Goal: Use online tool/utility: Utilize a website feature to perform a specific function

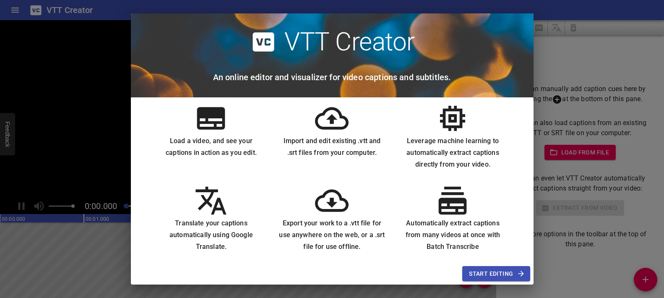
scroll to position [15, 0]
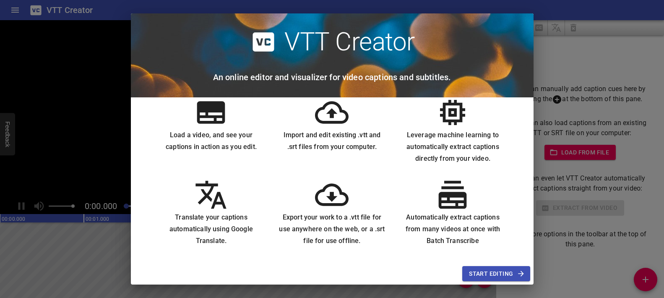
click at [492, 276] on span "Start Editing" at bounding box center [496, 274] width 54 height 10
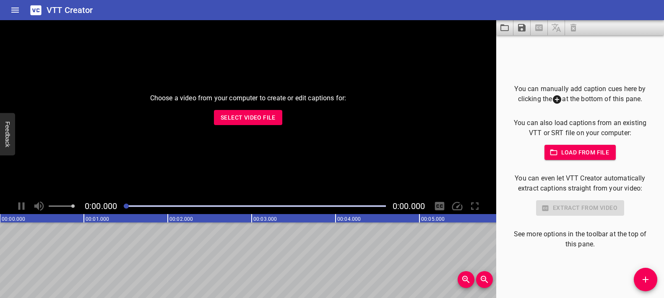
click at [258, 118] on span "Select Video File" at bounding box center [248, 117] width 55 height 10
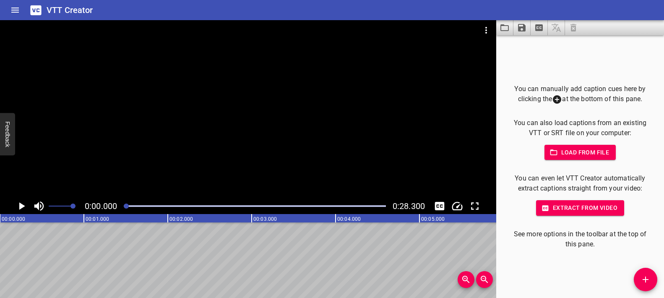
click at [24, 207] on icon "Play/Pause" at bounding box center [21, 206] width 13 height 13
drag, startPoint x: 183, startPoint y: 205, endPoint x: 121, endPoint y: 208, distance: 62.2
click at [121, 208] on div at bounding box center [255, 206] width 272 height 12
click at [23, 209] on icon "Play/Pause" at bounding box center [21, 206] width 6 height 8
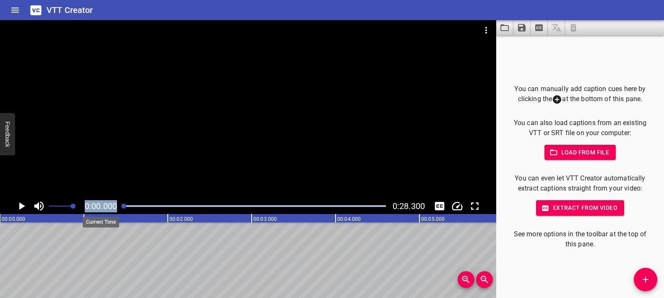
drag, startPoint x: 132, startPoint y: 208, endPoint x: 110, endPoint y: 208, distance: 22.2
click at [110, 208] on div "0:00.000 0:28.300" at bounding box center [248, 206] width 496 height 16
click at [22, 205] on icon "Play/Pause" at bounding box center [22, 206] width 6 height 8
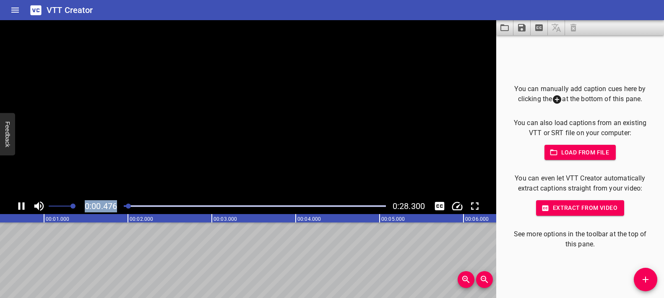
click at [22, 205] on icon "Play/Pause" at bounding box center [21, 206] width 13 height 13
click at [22, 205] on icon "Play/Pause" at bounding box center [22, 206] width 6 height 8
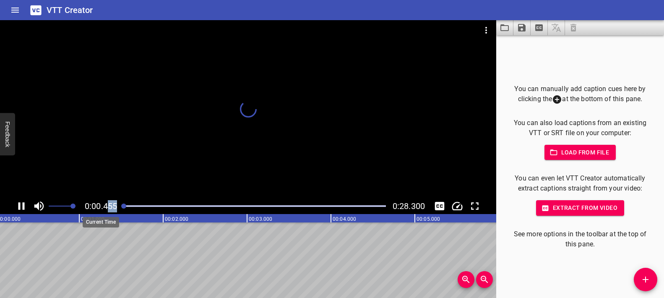
scroll to position [0, 0]
drag, startPoint x: 168, startPoint y: 207, endPoint x: 105, endPoint y: 205, distance: 63.0
click at [105, 205] on div "0:00.455 0:28.300" at bounding box center [248, 206] width 496 height 16
drag, startPoint x: 133, startPoint y: 206, endPoint x: 104, endPoint y: 208, distance: 28.2
click at [104, 208] on div "0:00.000 0:28.300" at bounding box center [248, 206] width 496 height 16
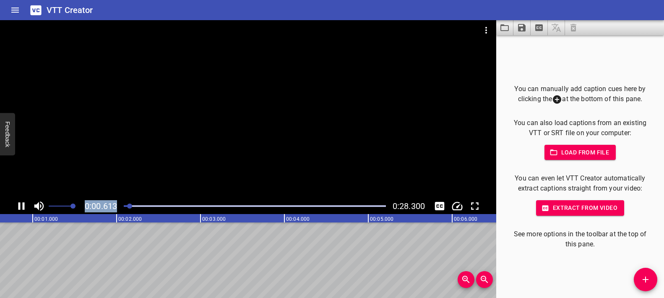
scroll to position [0, 77]
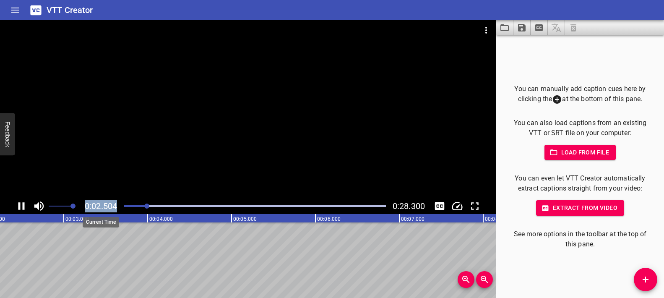
click at [102, 203] on span "0:02.504" at bounding box center [101, 206] width 32 height 10
click at [185, 186] on div at bounding box center [248, 109] width 496 height 178
click at [185, 187] on div at bounding box center [248, 109] width 496 height 178
drag, startPoint x: 172, startPoint y: 207, endPoint x: 104, endPoint y: 209, distance: 67.6
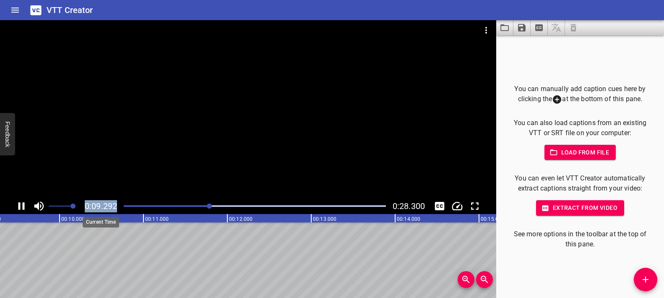
click at [104, 209] on div "0:09.292 0:28.300" at bounding box center [248, 206] width 496 height 16
click at [104, 209] on span "0:09.292" at bounding box center [101, 206] width 32 height 10
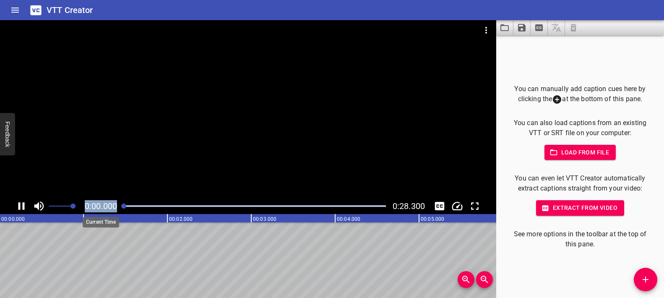
scroll to position [0, 0]
drag, startPoint x: 218, startPoint y: 206, endPoint x: 113, endPoint y: 208, distance: 104.5
click at [113, 208] on div "0:00.734 0:28.300" at bounding box center [248, 206] width 496 height 16
click at [172, 146] on div at bounding box center [248, 109] width 496 height 178
drag, startPoint x: 137, startPoint y: 206, endPoint x: 122, endPoint y: 207, distance: 15.2
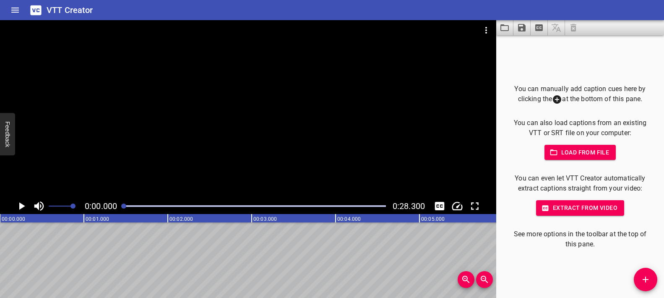
click at [122, 207] on div at bounding box center [123, 205] width 5 height 5
click at [168, 172] on div at bounding box center [248, 109] width 496 height 178
drag, startPoint x: 147, startPoint y: 205, endPoint x: 120, endPoint y: 209, distance: 27.5
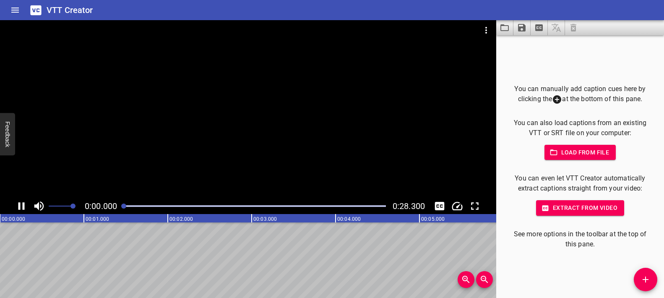
click at [119, 209] on div at bounding box center [255, 206] width 272 height 12
click at [377, 204] on div at bounding box center [255, 206] width 272 height 12
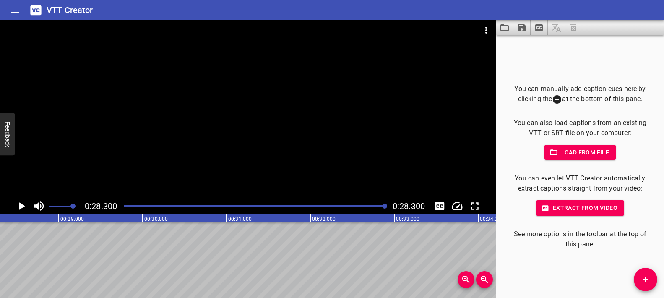
click at [363, 208] on div at bounding box center [255, 206] width 272 height 12
click at [335, 204] on div at bounding box center [255, 206] width 272 height 12
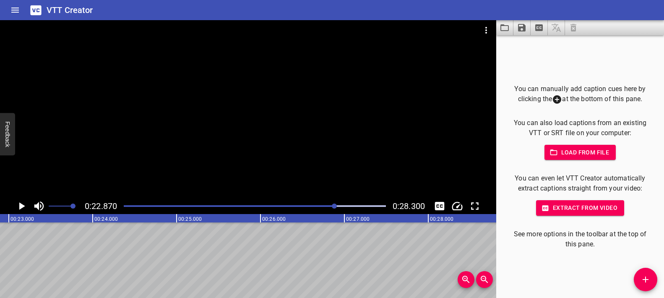
scroll to position [0, 0]
click at [296, 208] on div at bounding box center [255, 206] width 272 height 12
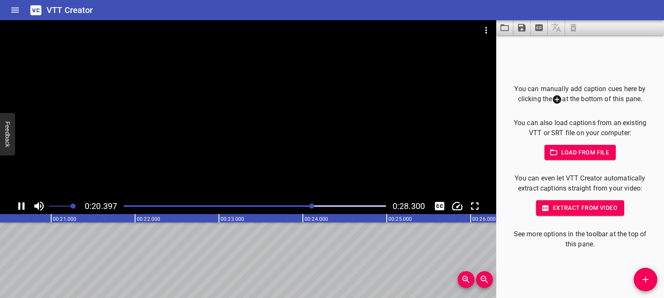
click at [346, 206] on div "Play progress" at bounding box center [255, 206] width 262 height 2
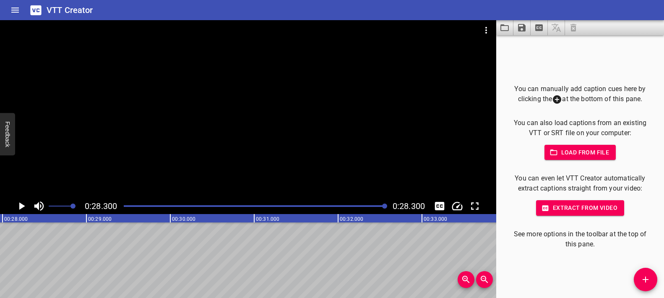
scroll to position [0, 2375]
click at [127, 205] on div "Play progress" at bounding box center [255, 206] width 262 height 2
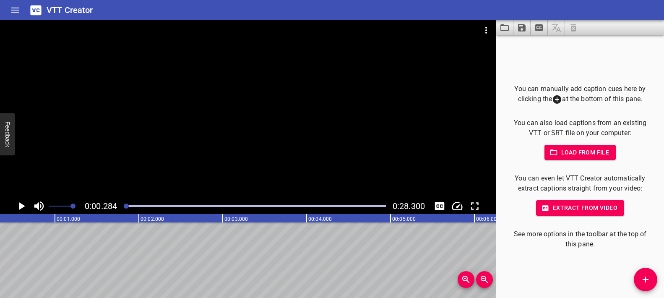
scroll to position [0, 24]
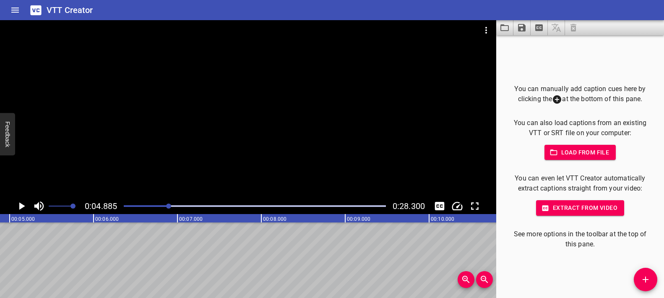
scroll to position [0, 0]
click at [649, 275] on icon "Add Cue" at bounding box center [646, 279] width 10 height 10
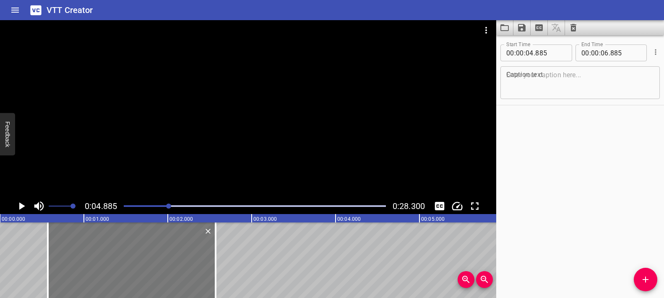
drag, startPoint x: 427, startPoint y: 249, endPoint x: 65, endPoint y: 251, distance: 362.1
click at [65, 251] on div at bounding box center [132, 260] width 168 height 76
type input "00"
type input "570"
type input "02"
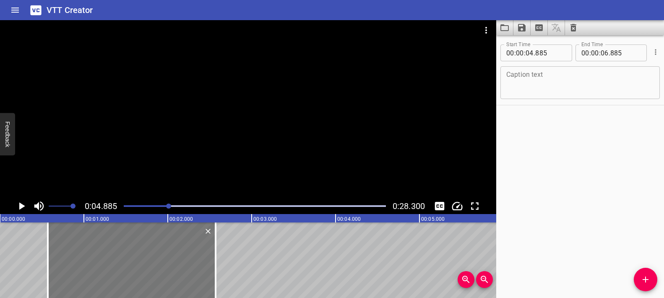
type input "570"
click at [192, 263] on div at bounding box center [132, 260] width 168 height 76
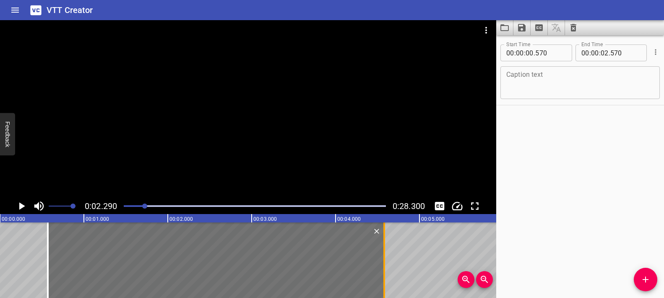
drag, startPoint x: 215, startPoint y: 261, endPoint x: 383, endPoint y: 269, distance: 168.8
click at [383, 269] on div at bounding box center [384, 260] width 2 height 76
type input "04"
click at [383, 268] on div at bounding box center [384, 260] width 2 height 76
type input "570"
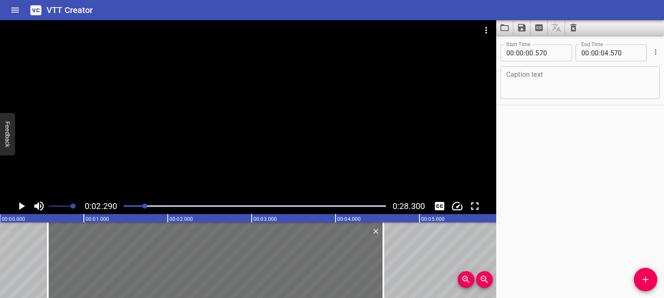
click at [545, 85] on textarea at bounding box center [580, 83] width 148 height 24
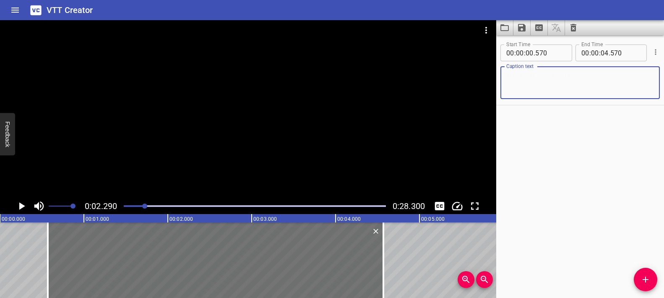
paste textarea "When the energy changes from one form of energy to another it is called energy …"
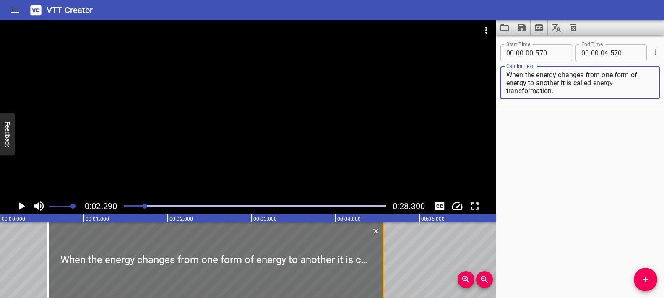
type textarea "When the energy changes from one form of energy to another it is called energy …"
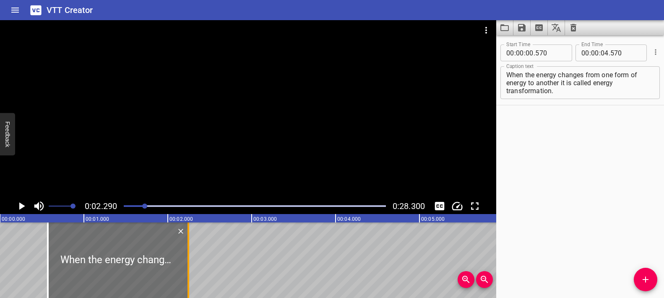
drag, startPoint x: 383, startPoint y: 250, endPoint x: 181, endPoint y: 261, distance: 201.7
click at [188, 261] on div at bounding box center [189, 260] width 2 height 76
type input "02"
type input "170"
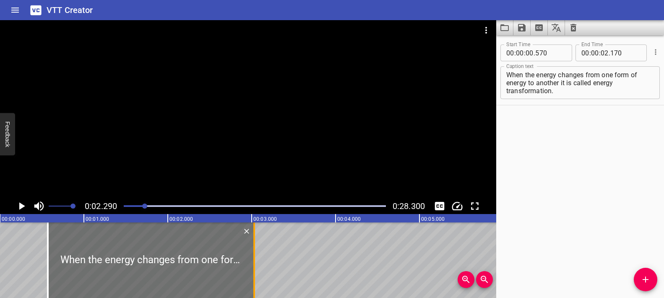
drag, startPoint x: 182, startPoint y: 259, endPoint x: 254, endPoint y: 266, distance: 72.5
click at [254, 266] on div at bounding box center [254, 260] width 2 height 76
type input "03"
type input "030"
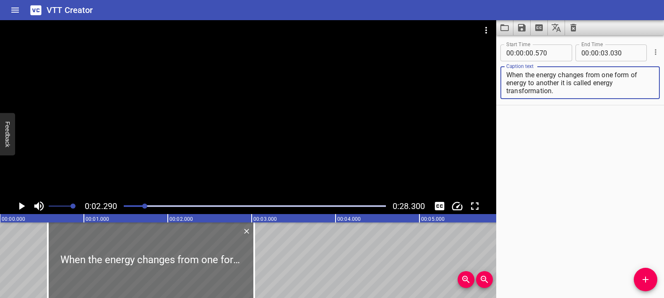
drag, startPoint x: 558, startPoint y: 91, endPoint x: 528, endPoint y: 83, distance: 31.9
click at [528, 83] on textarea "When the energy changes from one form of energy to another it is called energy …" at bounding box center [580, 83] width 148 height 24
paste textarea "to another it is called energy transformation."
type textarea "When the energy changes from one form of energy"
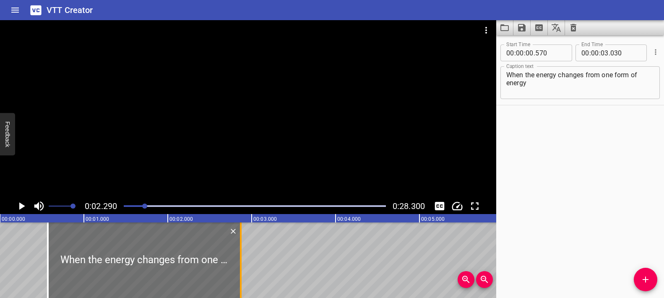
drag, startPoint x: 253, startPoint y: 248, endPoint x: 240, endPoint y: 251, distance: 13.9
click at [240, 251] on div at bounding box center [241, 260] width 2 height 76
type input "02"
type input "870"
click at [211, 154] on div at bounding box center [248, 109] width 496 height 178
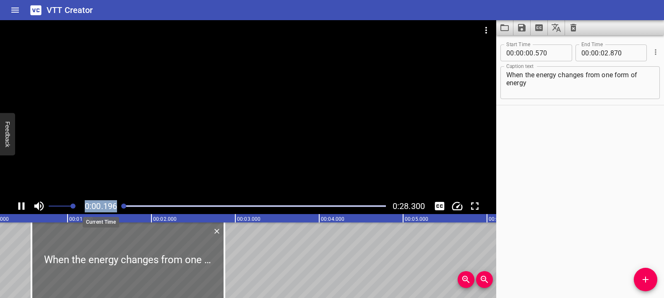
drag, startPoint x: 166, startPoint y: 204, endPoint x: 93, endPoint y: 209, distance: 73.2
click at [93, 209] on div "0:00.196 0:28.300" at bounding box center [248, 206] width 496 height 16
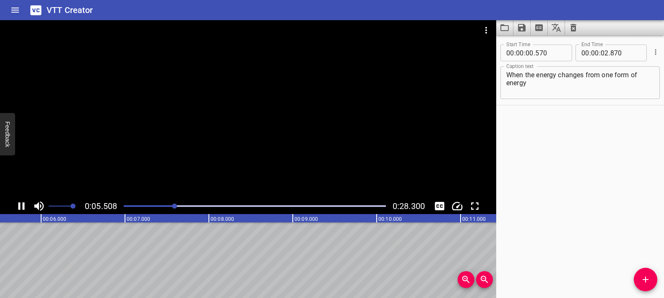
click at [249, 123] on div at bounding box center [248, 109] width 496 height 178
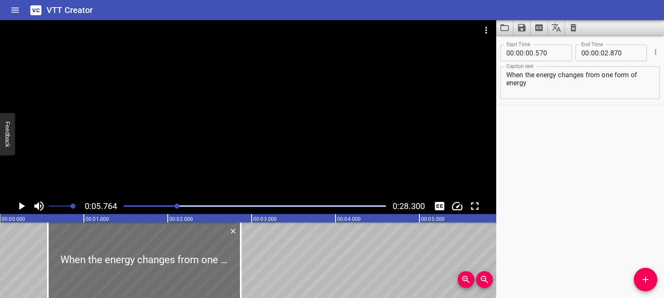
drag, startPoint x: 128, startPoint y: 205, endPoint x: 120, endPoint y: 206, distance: 7.6
click at [120, 206] on div at bounding box center [255, 206] width 272 height 12
click at [190, 164] on div at bounding box center [248, 109] width 496 height 178
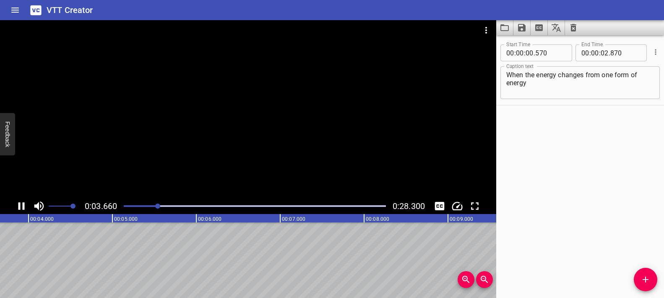
click at [190, 162] on div at bounding box center [248, 109] width 496 height 178
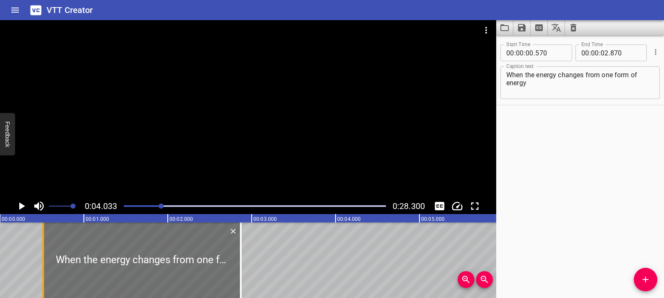
drag, startPoint x: 47, startPoint y: 253, endPoint x: 42, endPoint y: 252, distance: 4.6
click at [42, 252] on div at bounding box center [43, 260] width 2 height 76
type input "515"
drag, startPoint x: 241, startPoint y: 250, endPoint x: 256, endPoint y: 246, distance: 15.7
click at [253, 246] on div at bounding box center [253, 260] width 2 height 76
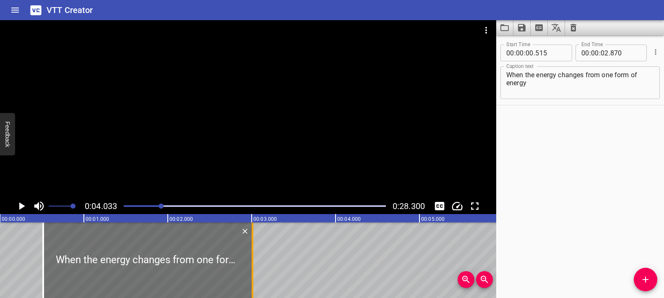
type input "03"
drag, startPoint x: 256, startPoint y: 246, endPoint x: 294, endPoint y: 245, distance: 38.2
click at [275, 245] on div at bounding box center [275, 260] width 2 height 76
type input "505"
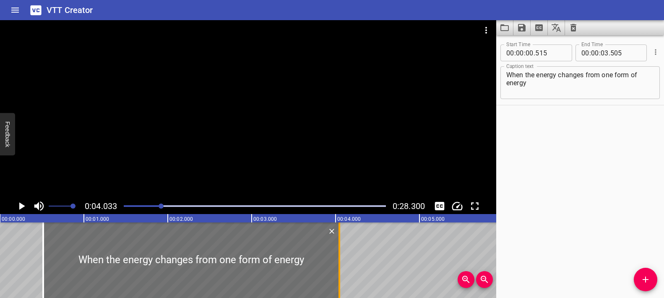
drag, startPoint x: 293, startPoint y: 245, endPoint x: 339, endPoint y: 243, distance: 45.4
click at [339, 243] on div at bounding box center [340, 260] width 2 height 76
type input "04"
type input "045"
drag, startPoint x: 339, startPoint y: 243, endPoint x: 327, endPoint y: 245, distance: 11.5
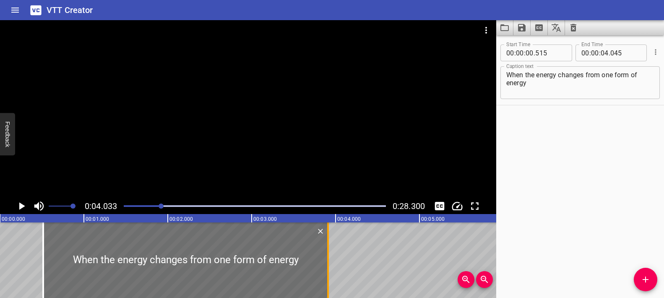
click at [327, 245] on div at bounding box center [328, 260] width 2 height 76
type input "03"
type input "910"
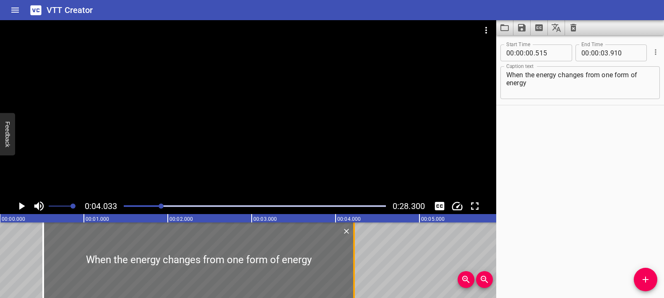
drag, startPoint x: 327, startPoint y: 245, endPoint x: 353, endPoint y: 240, distance: 26.4
click at [353, 240] on div at bounding box center [354, 260] width 2 height 76
type input "04"
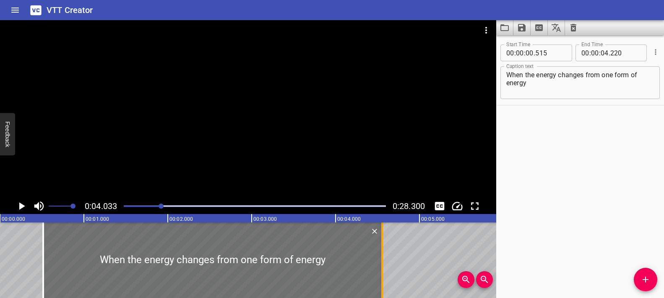
drag, startPoint x: 353, startPoint y: 240, endPoint x: 381, endPoint y: 250, distance: 29.6
click at [381, 250] on div at bounding box center [382, 260] width 2 height 76
type input "555"
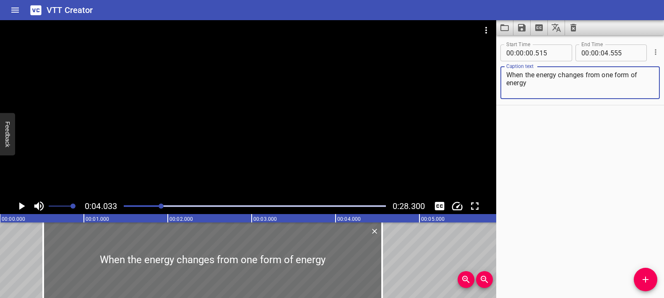
click at [540, 89] on textarea "When the energy changes from one form of energy" at bounding box center [580, 83] width 148 height 24
click at [514, 92] on textarea "When the energy changes from one form of energy" at bounding box center [580, 83] width 148 height 24
click at [544, 87] on textarea "When the energy changes from one form of energy" at bounding box center [580, 83] width 148 height 24
type textarea "When the energy changes from one form of energy"
click at [276, 141] on div at bounding box center [248, 109] width 496 height 178
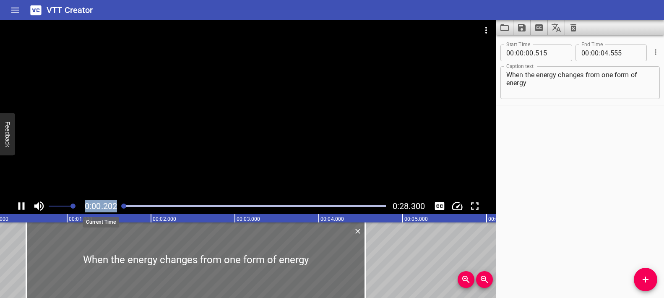
drag, startPoint x: 192, startPoint y: 207, endPoint x: 106, endPoint y: 208, distance: 86.0
click at [106, 208] on div "0:00.202 0:28.300" at bounding box center [248, 206] width 496 height 16
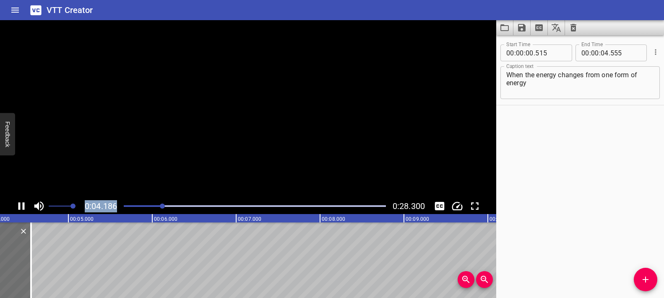
click at [229, 165] on video at bounding box center [248, 109] width 496 height 178
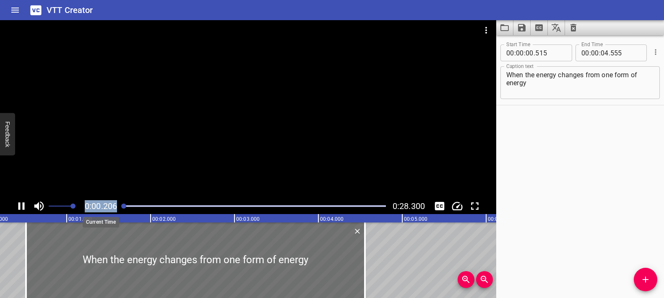
drag, startPoint x: 186, startPoint y: 206, endPoint x: 92, endPoint y: 211, distance: 94.5
click at [92, 211] on div "0:00.206 0:28.300" at bounding box center [248, 206] width 496 height 16
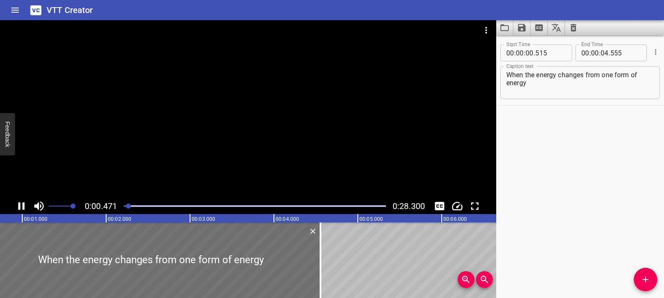
click at [216, 176] on div at bounding box center [248, 109] width 496 height 178
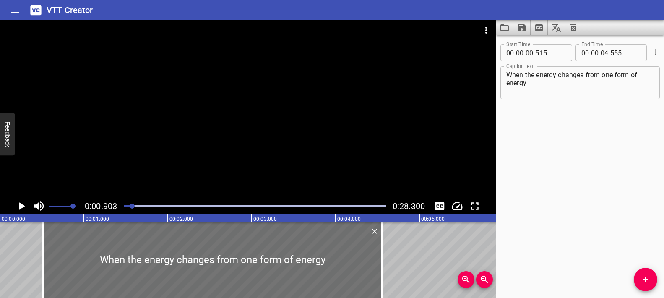
click at [282, 128] on div at bounding box center [248, 109] width 496 height 178
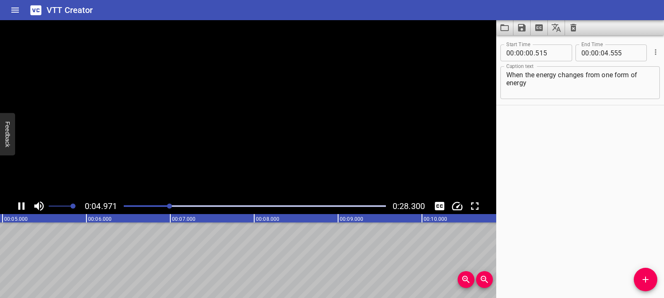
click at [282, 127] on video at bounding box center [248, 109] width 496 height 178
click at [224, 149] on div at bounding box center [248, 109] width 496 height 178
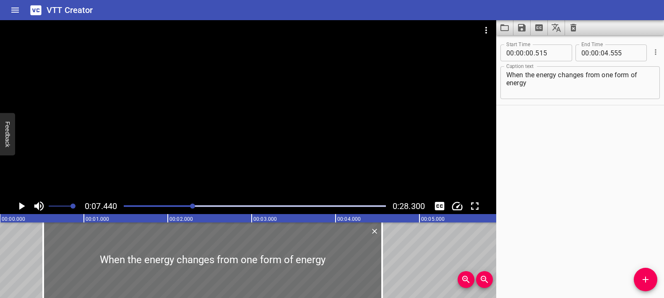
click at [267, 172] on div at bounding box center [248, 109] width 496 height 178
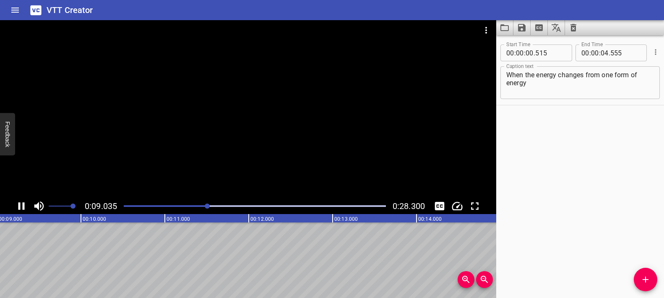
click at [260, 162] on div at bounding box center [248, 109] width 496 height 178
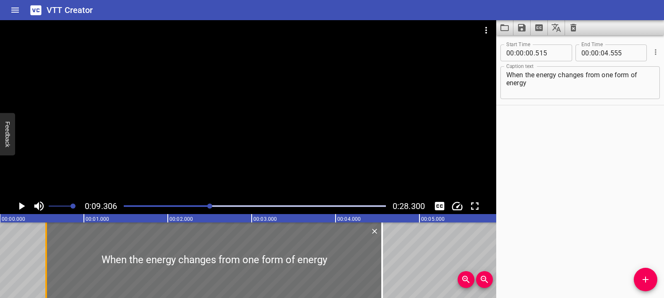
click at [44, 259] on div at bounding box center [46, 260] width 8 height 76
type input "550"
click at [383, 251] on div at bounding box center [384, 260] width 2 height 76
drag, startPoint x: 210, startPoint y: 205, endPoint x: 149, endPoint y: 209, distance: 60.6
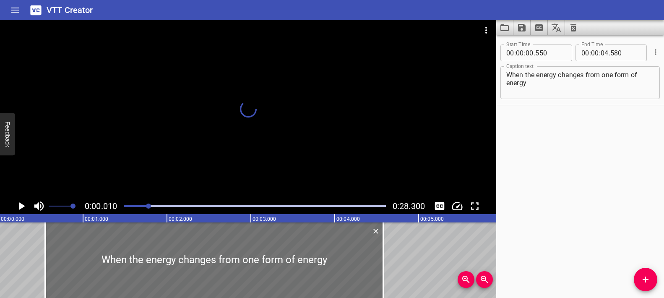
click at [149, 209] on div at bounding box center [255, 206] width 272 height 12
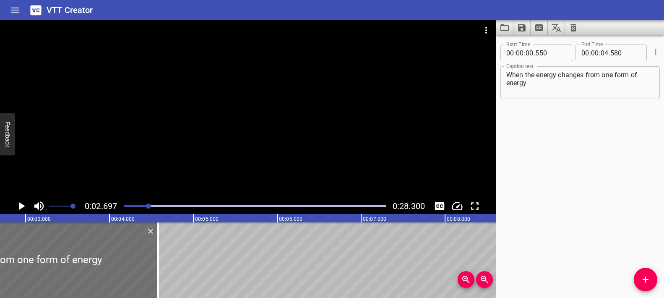
click at [177, 203] on div at bounding box center [255, 206] width 272 height 12
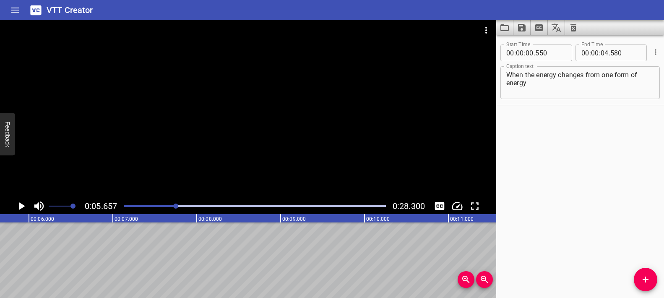
click at [171, 205] on div "Play progress" at bounding box center [45, 206] width 262 height 2
click at [164, 206] on div "Play progress" at bounding box center [40, 206] width 262 height 2
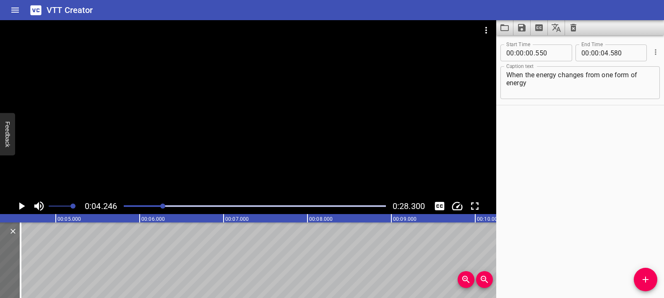
scroll to position [0, 356]
click at [258, 134] on div at bounding box center [248, 109] width 496 height 178
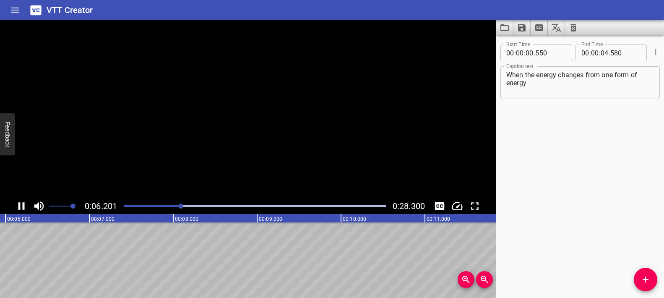
click at [258, 134] on video at bounding box center [248, 109] width 496 height 178
click at [204, 163] on div at bounding box center [248, 109] width 496 height 178
click at [136, 206] on div "Play progress" at bounding box center [67, 206] width 262 height 2
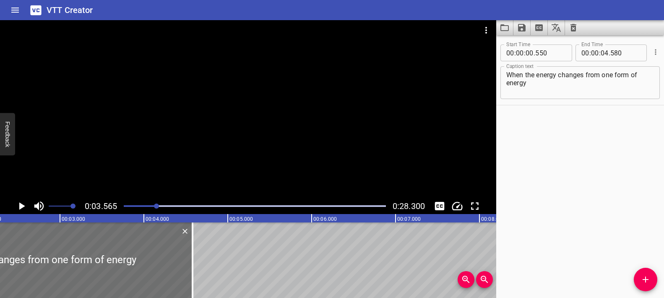
scroll to position [0, 188]
drag, startPoint x: 195, startPoint y: 250, endPoint x: 176, endPoint y: 250, distance: 18.9
click at [176, 250] on div at bounding box center [178, 260] width 8 height 76
type input "355"
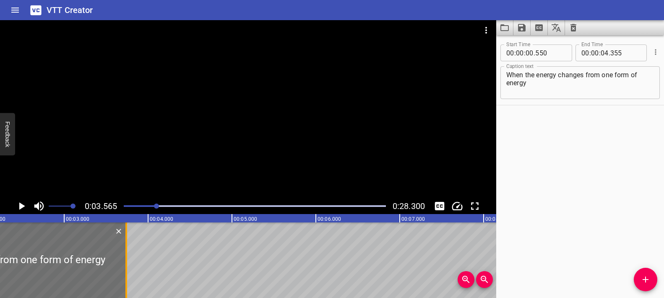
drag, startPoint x: 176, startPoint y: 250, endPoint x: 124, endPoint y: 254, distance: 52.2
click at [124, 254] on div at bounding box center [126, 260] width 8 height 76
type input "03"
click at [127, 252] on div at bounding box center [127, 260] width 2 height 76
drag, startPoint x: 127, startPoint y: 252, endPoint x: 107, endPoint y: 252, distance: 20.1
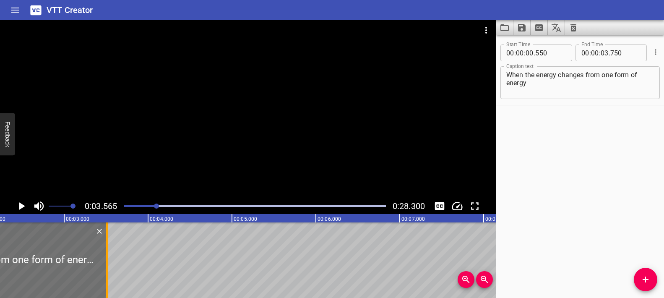
click at [107, 253] on div at bounding box center [107, 260] width 2 height 76
type input "510"
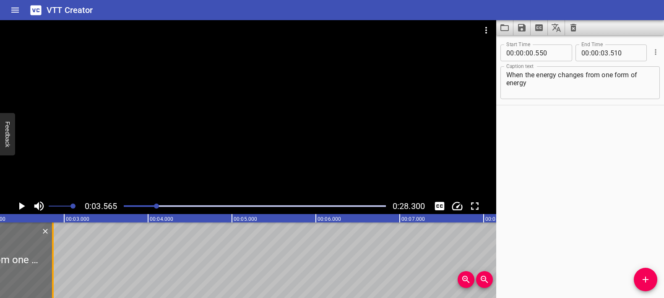
drag, startPoint x: 105, startPoint y: 250, endPoint x: 51, endPoint y: 261, distance: 54.6
click at [51, 261] on div at bounding box center [53, 260] width 8 height 76
type input "02"
type input "870"
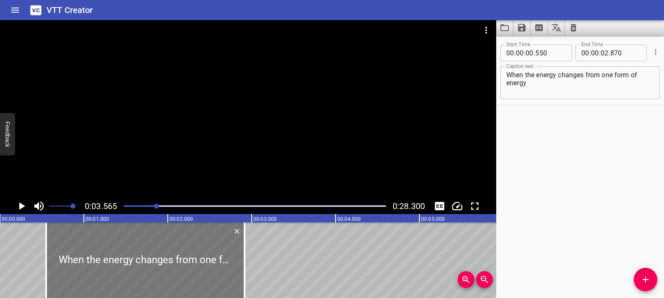
type input "00"
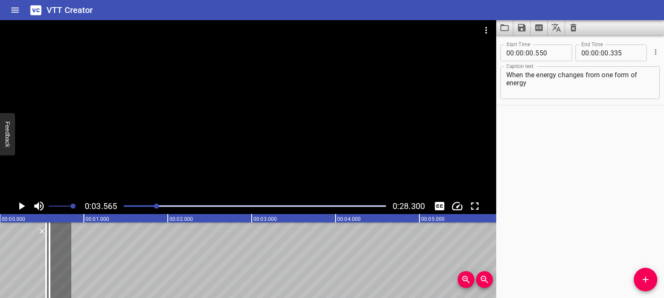
drag, startPoint x: 246, startPoint y: 251, endPoint x: 237, endPoint y: 253, distance: 9.6
type input "510"
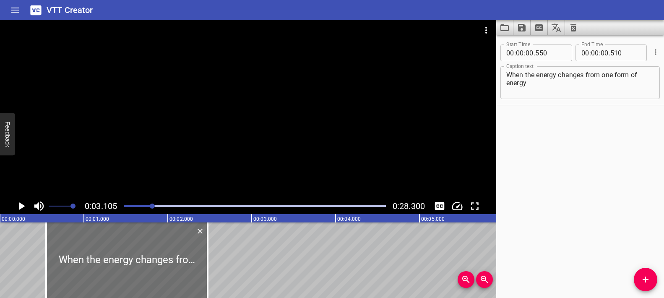
drag, startPoint x: 45, startPoint y: 257, endPoint x: 231, endPoint y: 263, distance: 186.0
type input "02"
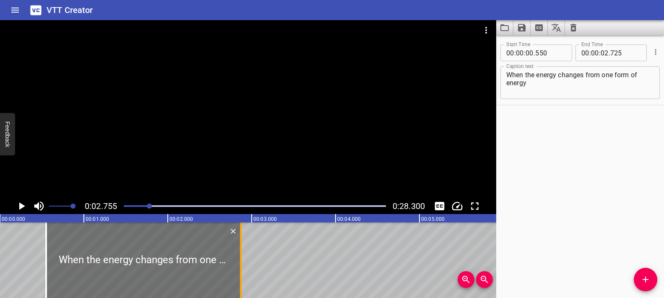
drag, startPoint x: 229, startPoint y: 255, endPoint x: 241, endPoint y: 256, distance: 12.2
click at [241, 256] on div at bounding box center [241, 260] width 2 height 76
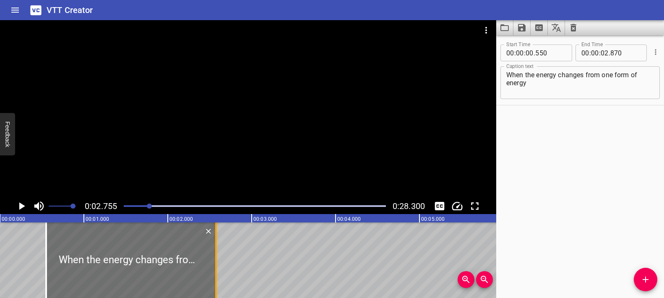
drag, startPoint x: 241, startPoint y: 256, endPoint x: 216, endPoint y: 255, distance: 24.8
click at [216, 255] on div at bounding box center [216, 260] width 2 height 76
drag, startPoint x: 215, startPoint y: 254, endPoint x: 192, endPoint y: 255, distance: 23.5
click at [192, 255] on div at bounding box center [193, 260] width 2 height 76
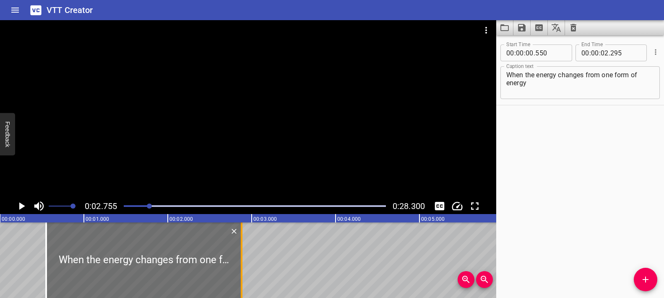
drag, startPoint x: 193, startPoint y: 253, endPoint x: 242, endPoint y: 254, distance: 49.1
click at [242, 254] on div at bounding box center [242, 260] width 2 height 76
click at [239, 258] on div at bounding box center [240, 260] width 2 height 76
click at [238, 259] on div at bounding box center [239, 260] width 2 height 76
type input "850"
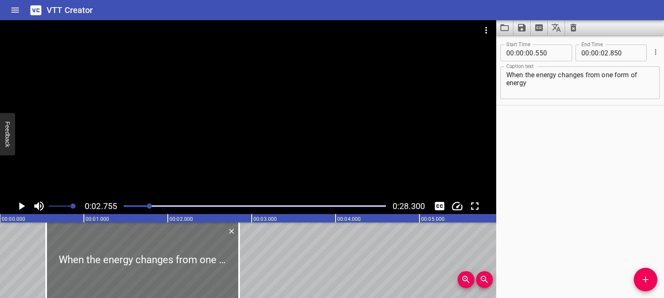
click at [294, 148] on div at bounding box center [248, 109] width 496 height 178
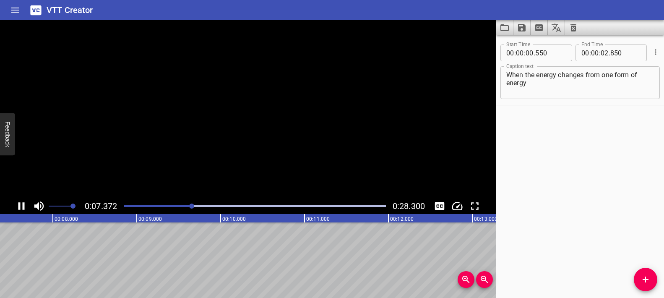
click at [203, 158] on video at bounding box center [248, 109] width 496 height 178
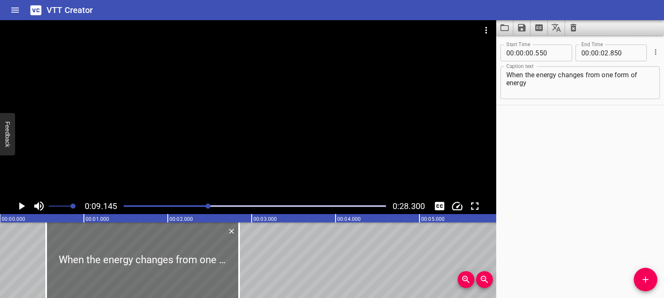
drag, startPoint x: 200, startPoint y: 204, endPoint x: 149, endPoint y: 205, distance: 51.6
click at [140, 204] on div at bounding box center [255, 206] width 272 height 12
click at [151, 205] on div "Play progress" at bounding box center [255, 206] width 262 height 2
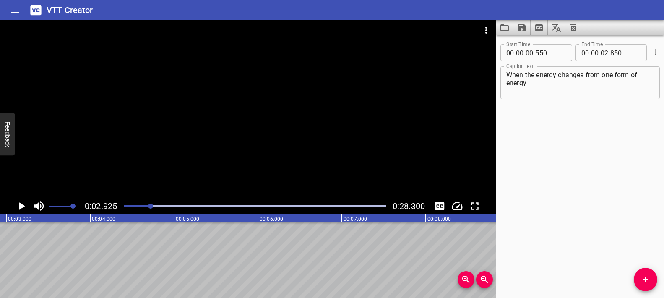
click at [147, 205] on div "Play progress" at bounding box center [20, 206] width 262 height 2
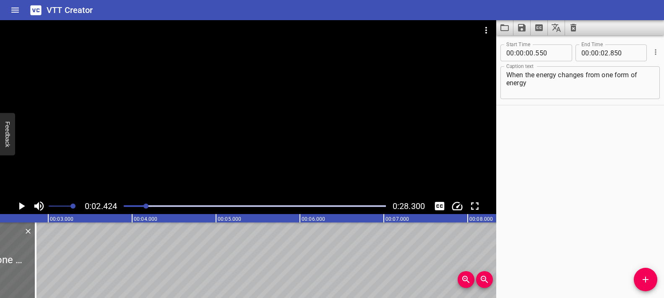
click at [143, 205] on div "Play progress" at bounding box center [15, 206] width 262 height 2
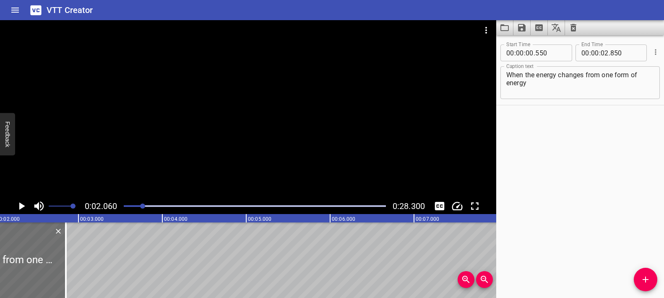
scroll to position [0, 173]
click at [149, 205] on div "Play progress" at bounding box center [255, 206] width 262 height 2
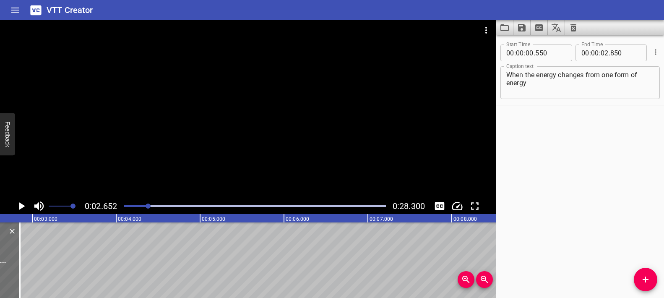
scroll to position [0, 222]
click at [154, 206] on div "Play progress" at bounding box center [255, 206] width 262 height 2
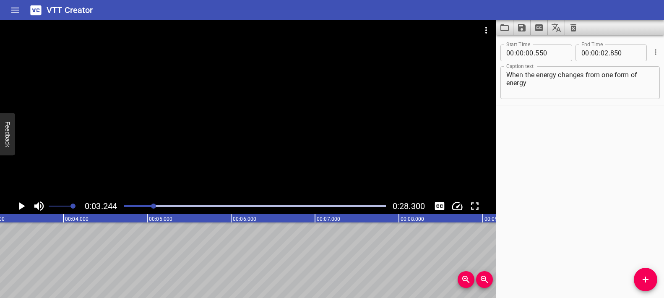
click at [150, 206] on div "Play progress" at bounding box center [23, 206] width 262 height 2
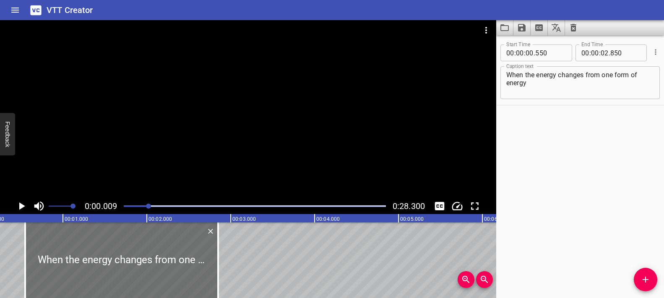
scroll to position [0, 1]
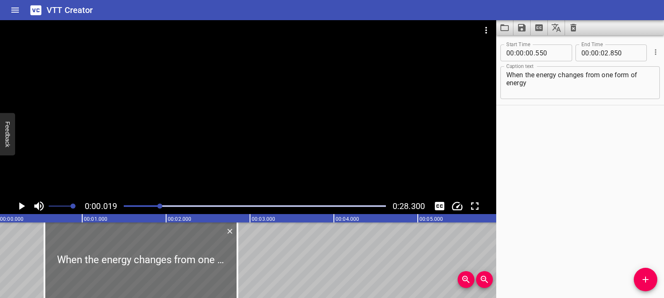
drag, startPoint x: 150, startPoint y: 206, endPoint x: 161, endPoint y: 208, distance: 10.7
click at [161, 208] on div at bounding box center [159, 205] width 5 height 5
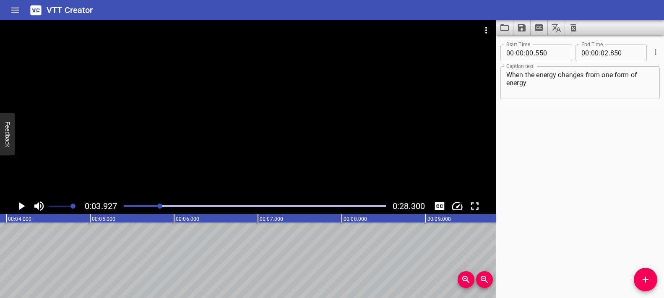
click at [167, 204] on div at bounding box center [255, 206] width 272 height 12
click at [150, 205] on div "Play progress" at bounding box center [36, 206] width 262 height 2
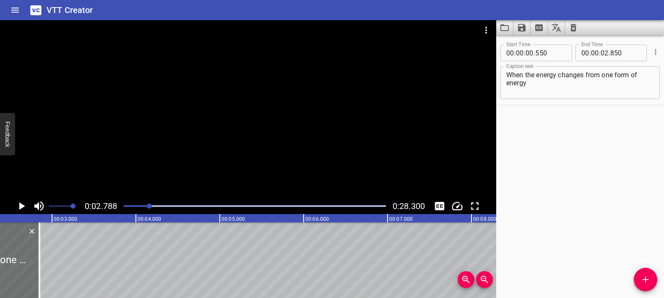
scroll to position [0, 204]
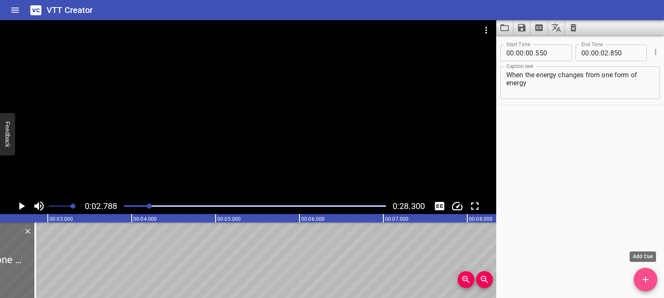
click at [649, 280] on icon "Add Cue" at bounding box center [646, 279] width 10 height 10
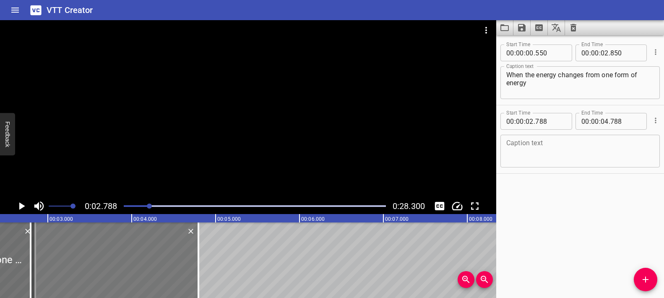
click at [36, 253] on div at bounding box center [115, 260] width 168 height 76
type input "793"
click at [37, 252] on div at bounding box center [115, 260] width 168 height 76
type input "798"
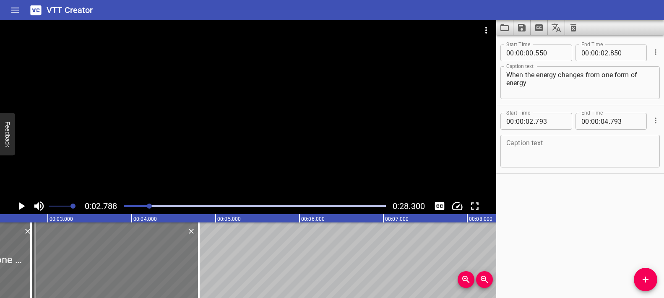
type input "798"
click at [55, 253] on div at bounding box center [115, 260] width 168 height 76
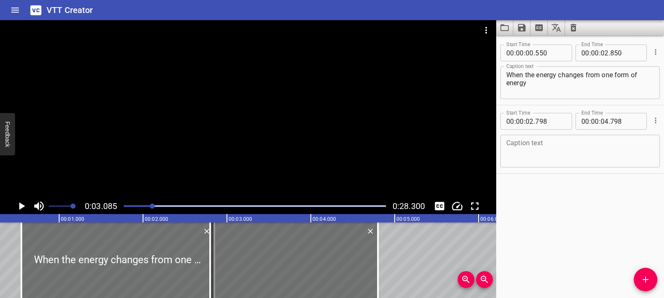
scroll to position [0, 0]
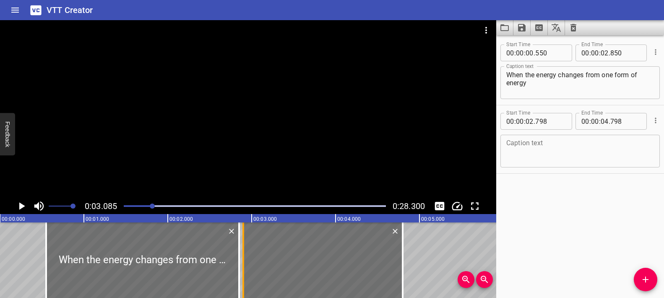
drag, startPoint x: 233, startPoint y: 254, endPoint x: 241, endPoint y: 255, distance: 8.5
click at [241, 255] on div at bounding box center [243, 260] width 8 height 76
type input "898"
click at [574, 155] on textarea at bounding box center [580, 151] width 148 height 24
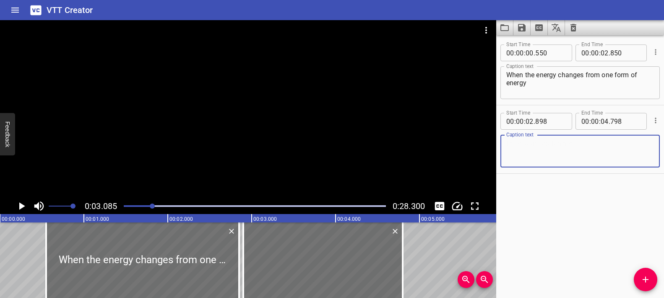
paste textarea "to another"
type textarea "to another"
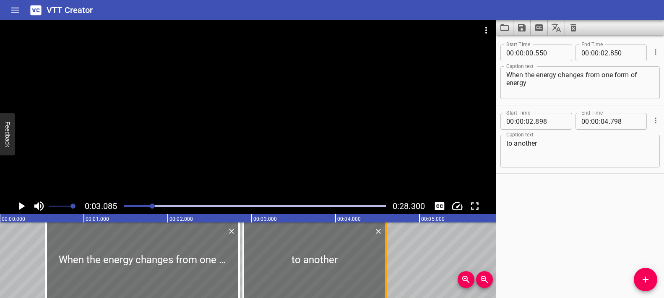
drag, startPoint x: 404, startPoint y: 250, endPoint x: 388, endPoint y: 250, distance: 16.8
click at [388, 250] on div at bounding box center [386, 260] width 8 height 76
click at [384, 251] on div at bounding box center [383, 260] width 8 height 76
type input "563"
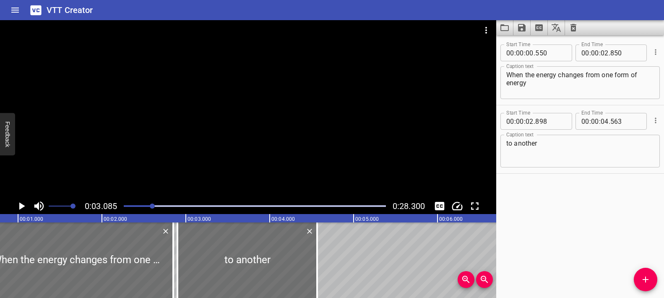
scroll to position [0, 62]
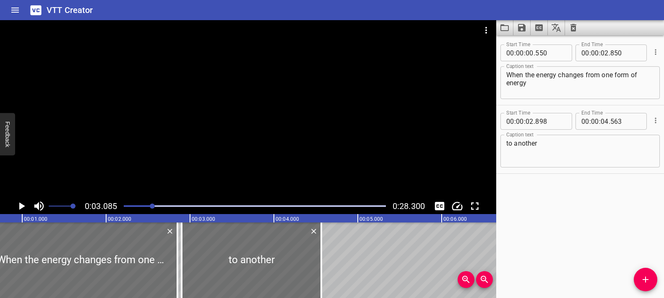
click at [186, 157] on div at bounding box center [248, 109] width 496 height 178
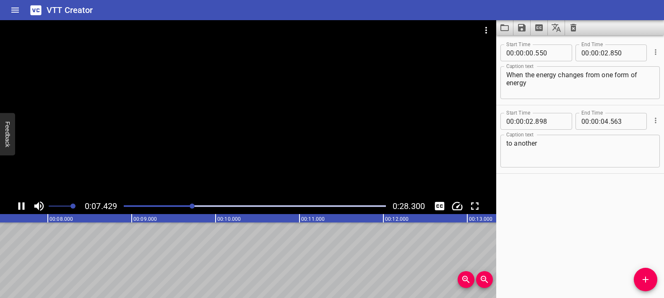
click at [227, 159] on div at bounding box center [248, 109] width 496 height 178
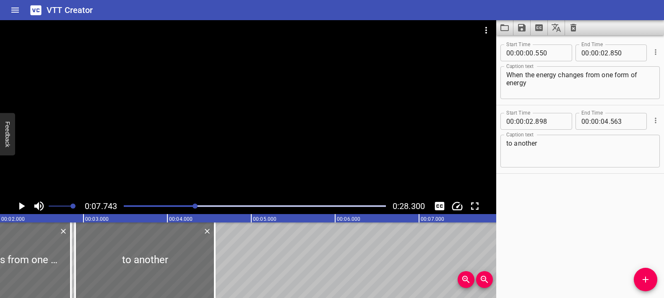
scroll to position [0, 164]
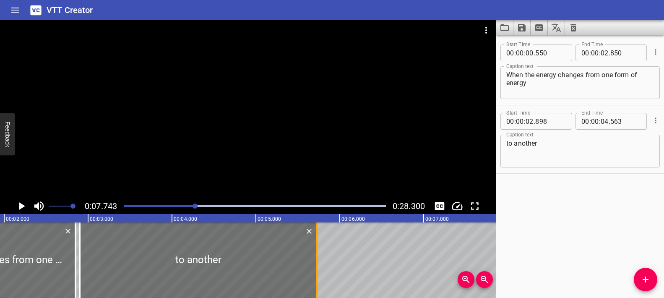
drag, startPoint x: 220, startPoint y: 258, endPoint x: 318, endPoint y: 258, distance: 98.2
click at [318, 258] on div at bounding box center [317, 260] width 2 height 76
type input "05"
type input "733"
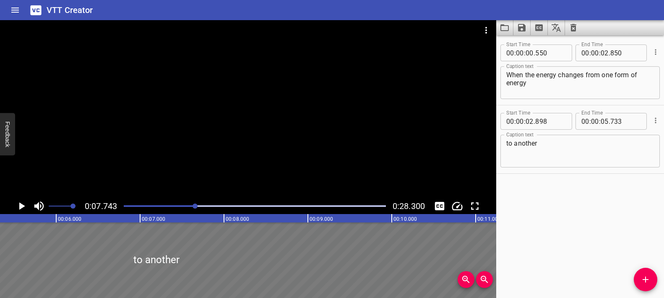
scroll to position [0, 496]
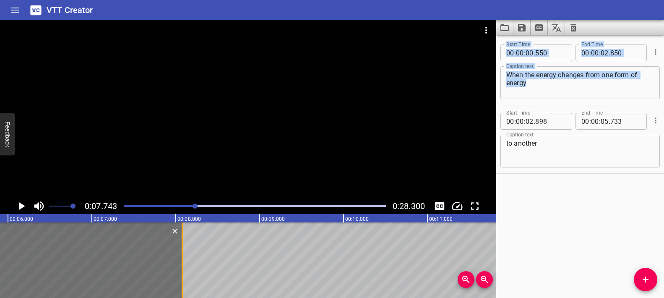
drag, startPoint x: 317, startPoint y: 254, endPoint x: 182, endPoint y: 256, distance: 135.1
click at [182, 256] on div at bounding box center [183, 260] width 2 height 76
type input "08"
type input "078"
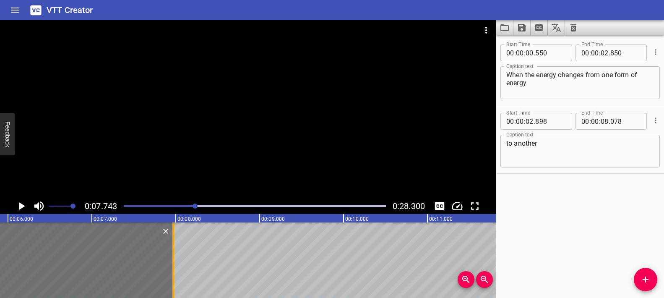
drag, startPoint x: 181, startPoint y: 253, endPoint x: 172, endPoint y: 253, distance: 9.3
click at [172, 253] on div at bounding box center [173, 260] width 8 height 76
type input "07"
type input "968"
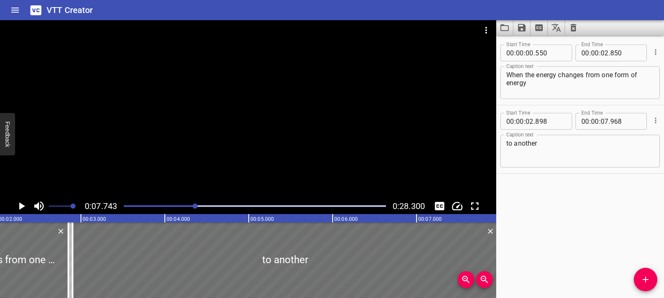
scroll to position [0, 184]
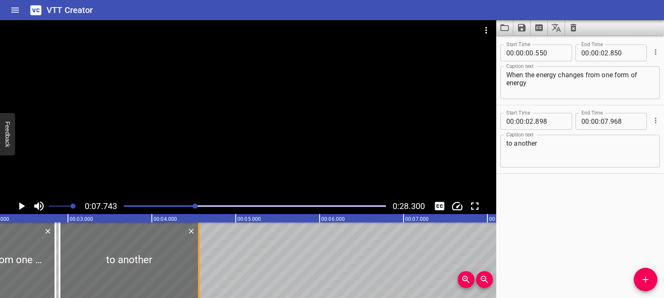
drag, startPoint x: 487, startPoint y: 251, endPoint x: 201, endPoint y: 253, distance: 286.2
click at [201, 253] on div at bounding box center [199, 260] width 8 height 76
type input "04"
type input "558"
click at [643, 278] on icon "Add Cue" at bounding box center [646, 279] width 10 height 10
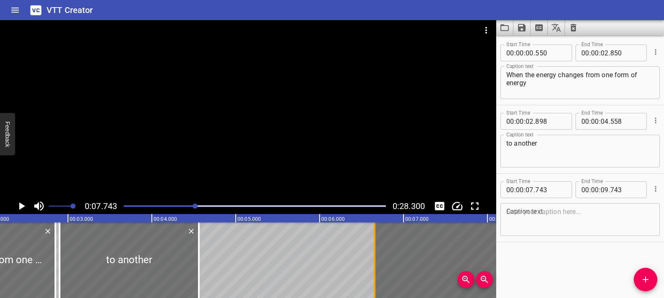
drag, startPoint x: 467, startPoint y: 250, endPoint x: 353, endPoint y: 250, distance: 113.3
click at [374, 250] on div at bounding box center [375, 260] width 2 height 76
type input "06"
type input "393"
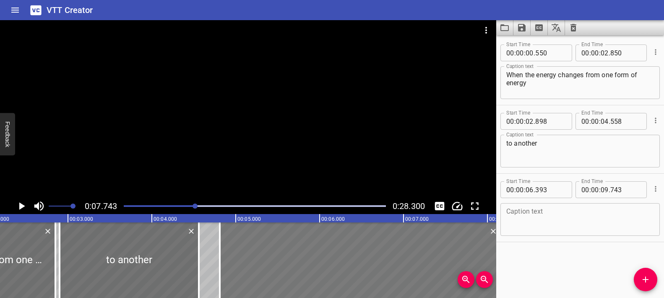
drag, startPoint x: 418, startPoint y: 246, endPoint x: 285, endPoint y: 253, distance: 133.2
click at [285, 253] on div at bounding box center [360, 260] width 281 height 76
type input "04"
type input "808"
type input "08"
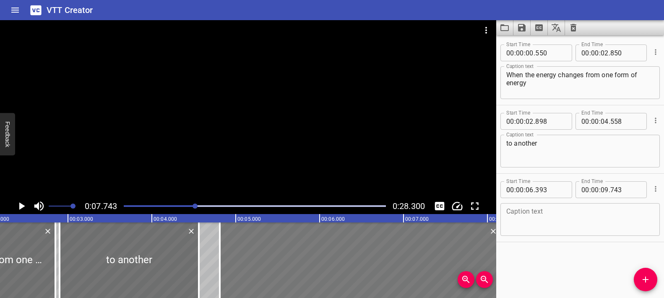
type input "158"
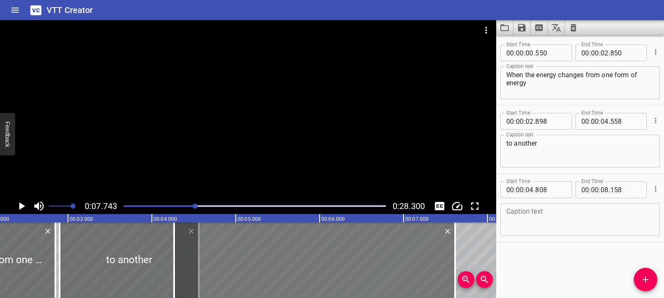
drag, startPoint x: 481, startPoint y: 250, endPoint x: 436, endPoint y: 251, distance: 45.3
click at [436, 251] on div at bounding box center [314, 260] width 281 height 76
type input "268"
type input "07"
type input "618"
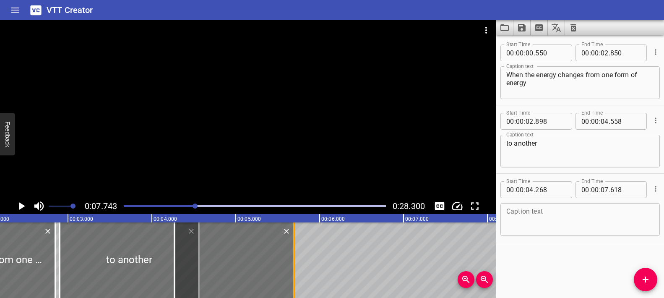
drag, startPoint x: 456, startPoint y: 251, endPoint x: 295, endPoint y: 256, distance: 161.6
click at [295, 256] on div at bounding box center [294, 260] width 8 height 76
type input "05"
type input "693"
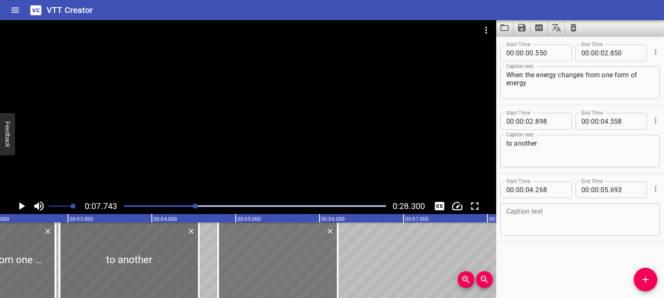
drag, startPoint x: 198, startPoint y: 256, endPoint x: 240, endPoint y: 259, distance: 42.5
click at [240, 259] on div at bounding box center [278, 260] width 120 height 76
type input "788"
type input "06"
type input "213"
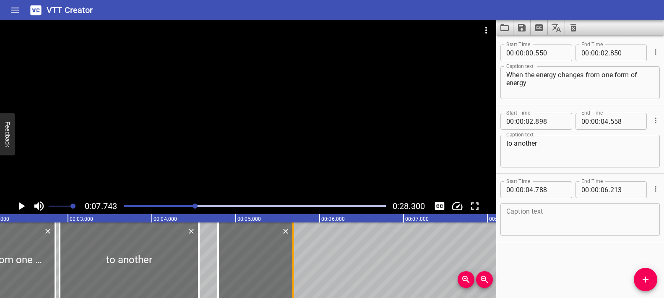
drag, startPoint x: 340, startPoint y: 251, endPoint x: 295, endPoint y: 258, distance: 45.0
click at [295, 258] on div at bounding box center [293, 260] width 8 height 76
type input "05"
type input "683"
click at [222, 258] on div at bounding box center [221, 260] width 8 height 76
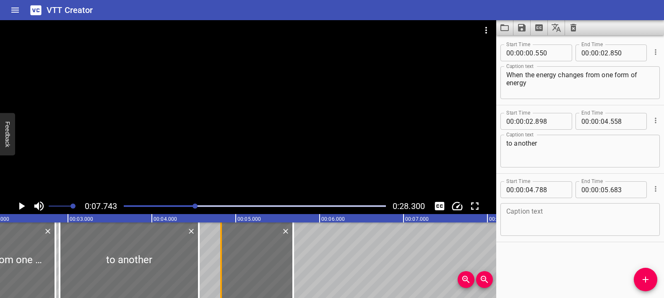
type input "823"
click at [293, 253] on div at bounding box center [293, 260] width 2 height 76
type input "673"
click at [222, 257] on div at bounding box center [222, 260] width 2 height 76
type input "828"
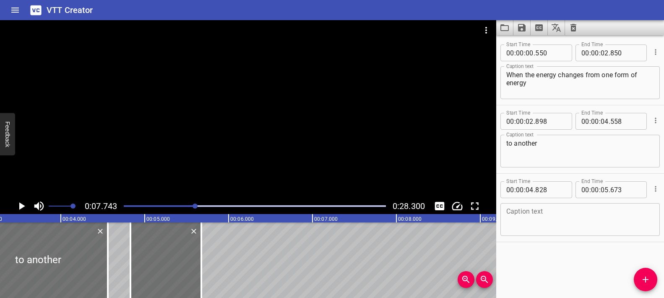
scroll to position [0, 309]
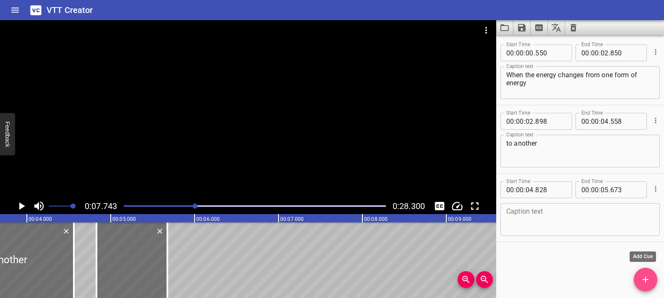
click at [646, 280] on icon "Add Cue" at bounding box center [646, 279] width 6 height 6
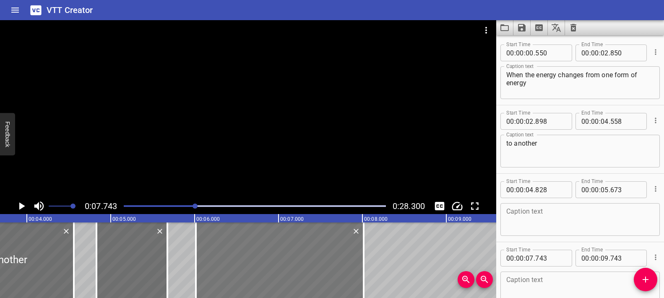
drag, startPoint x: 420, startPoint y: 258, endPoint x: 289, endPoint y: 261, distance: 131.4
click at [289, 261] on div at bounding box center [280, 260] width 168 height 76
type input "06"
type input "013"
type input "08"
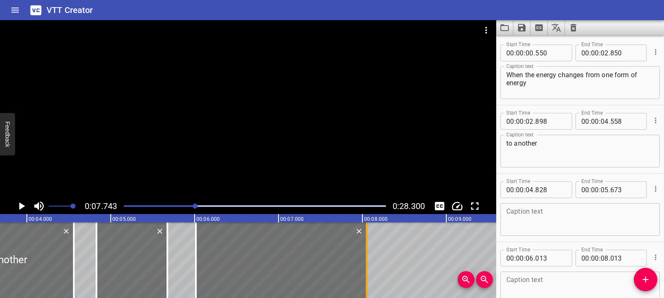
click at [368, 252] on div at bounding box center [367, 260] width 8 height 76
type input "048"
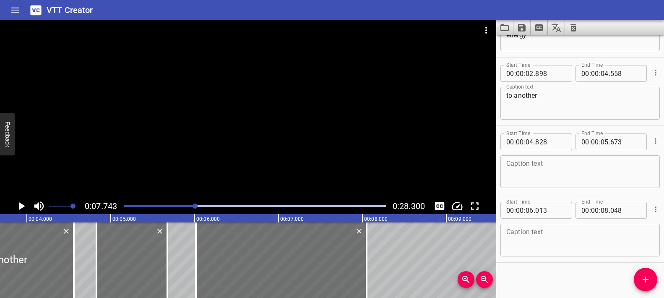
scroll to position [50, 0]
click at [549, 160] on textarea at bounding box center [580, 169] width 148 height 24
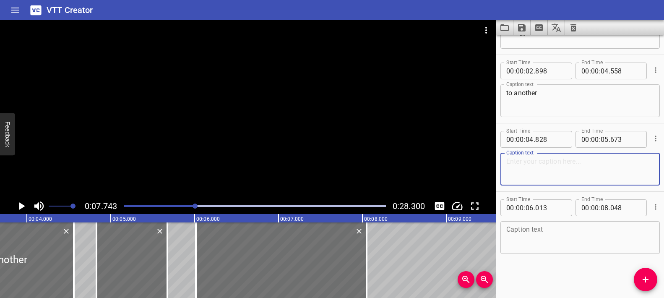
paste textarea "it is called"
type textarea "it is called"
click at [552, 234] on textarea at bounding box center [580, 238] width 148 height 24
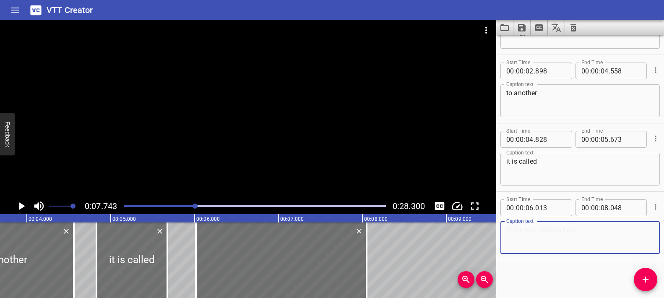
paste textarea "energy transformation."
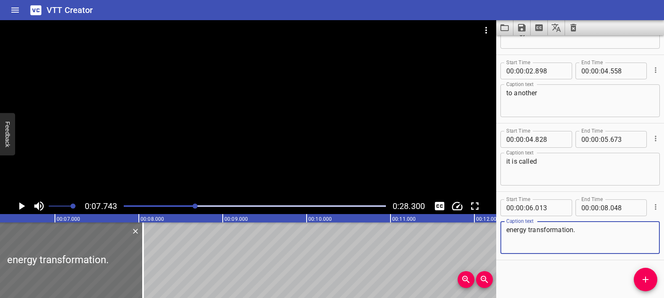
scroll to position [0, 528]
type textarea "energy transformation."
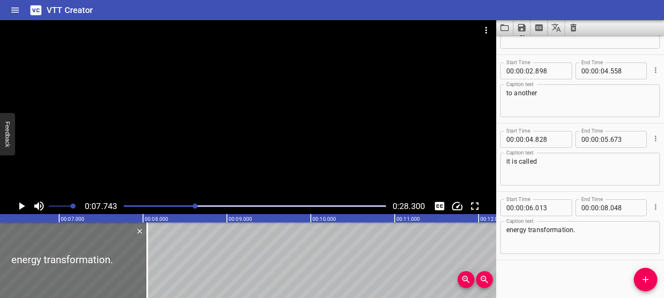
click at [271, 159] on div at bounding box center [248, 109] width 496 height 178
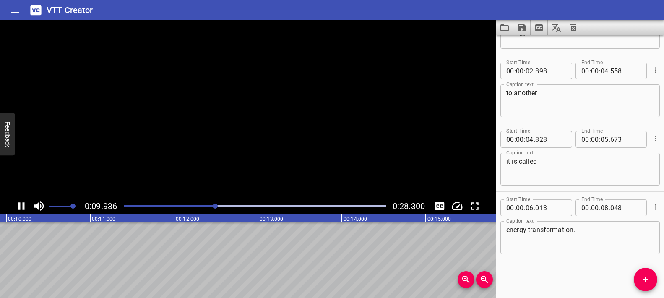
click at [271, 159] on video at bounding box center [248, 109] width 496 height 178
click at [209, 207] on div at bounding box center [255, 206] width 272 height 12
click at [202, 206] on div "Play progress" at bounding box center [92, 206] width 262 height 2
click at [192, 206] on div "Play progress" at bounding box center [75, 206] width 262 height 2
click at [271, 162] on div at bounding box center [248, 109] width 496 height 178
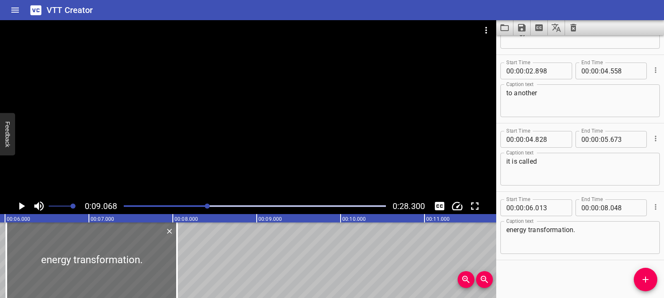
scroll to position [0, 503]
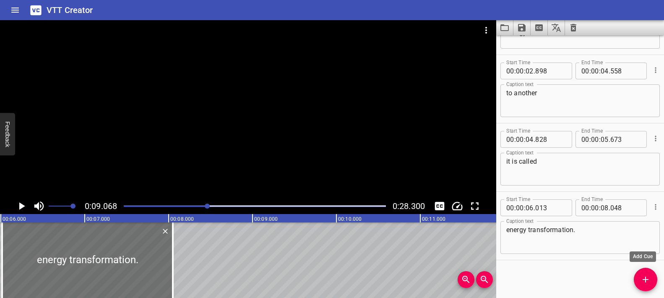
click at [646, 280] on icon "Add Cue" at bounding box center [646, 279] width 10 height 10
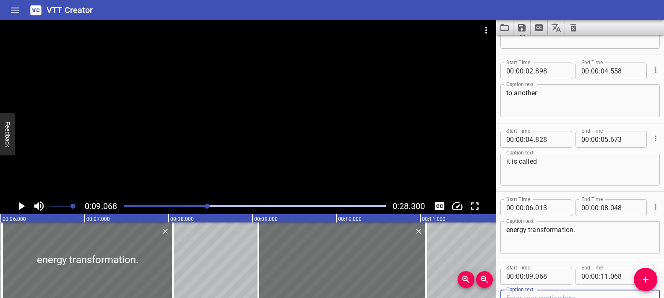
scroll to position [55, 0]
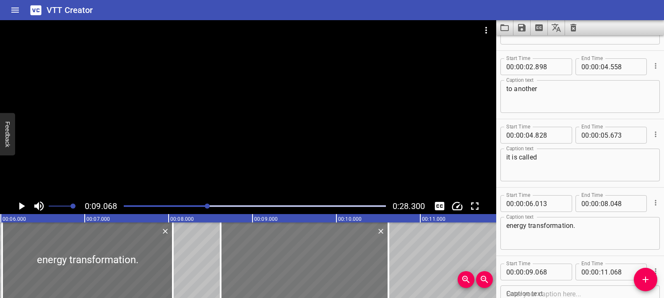
drag, startPoint x: 332, startPoint y: 264, endPoint x: 295, endPoint y: 262, distance: 37.8
click at [295, 262] on div at bounding box center [305, 260] width 168 height 76
type input "08"
type input "618"
type input "10"
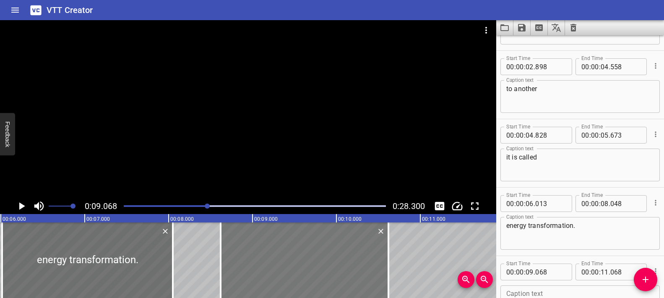
type input "618"
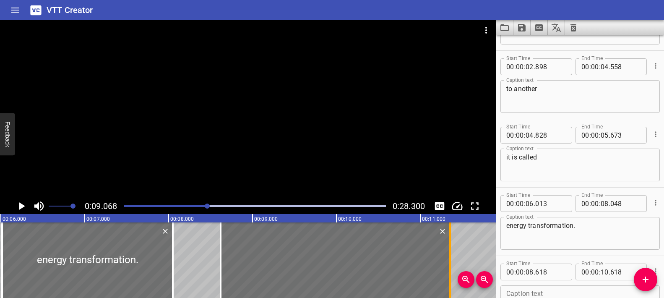
drag, startPoint x: 387, startPoint y: 255, endPoint x: 449, endPoint y: 260, distance: 61.9
click at [449, 260] on div at bounding box center [450, 260] width 2 height 76
type input "11"
type input "353"
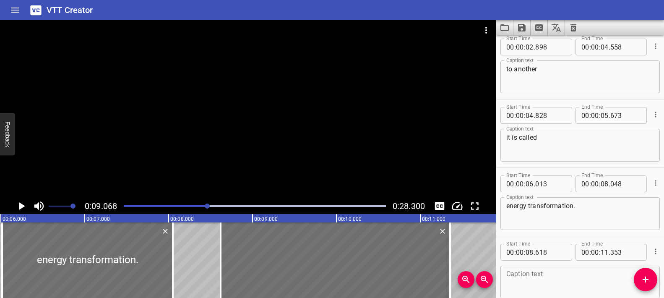
scroll to position [119, 0]
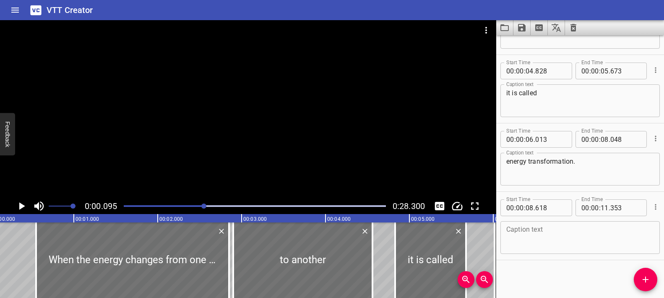
click at [205, 206] on div at bounding box center [203, 205] width 5 height 5
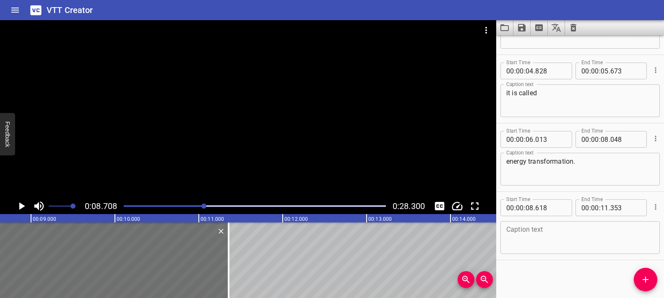
scroll to position [0, 731]
click at [233, 167] on div at bounding box center [248, 109] width 496 height 178
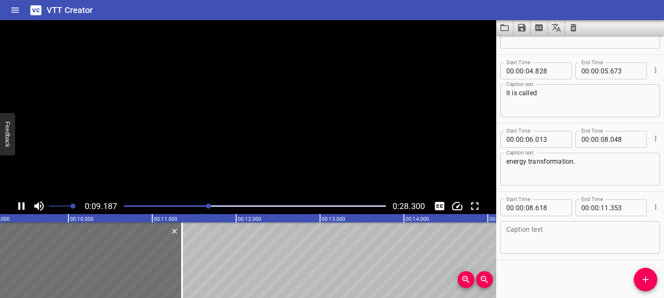
click at [233, 167] on video at bounding box center [248, 109] width 496 height 178
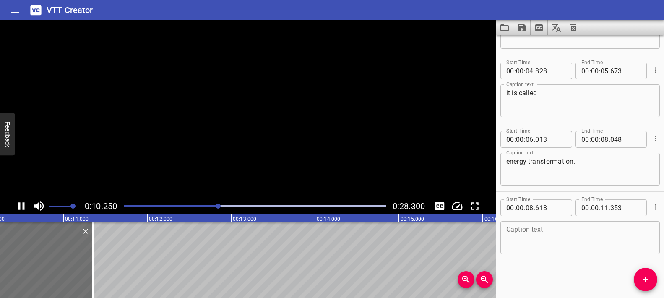
click at [233, 167] on video at bounding box center [248, 109] width 496 height 178
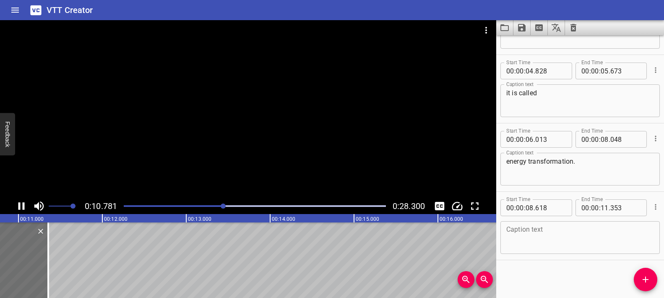
click at [155, 180] on div at bounding box center [248, 109] width 496 height 178
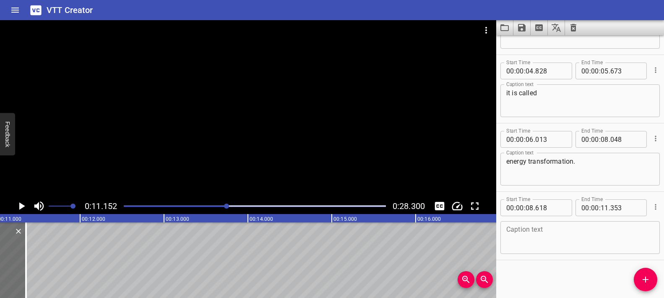
scroll to position [0, 936]
drag, startPoint x: 117, startPoint y: 248, endPoint x: 137, endPoint y: 249, distance: 20.1
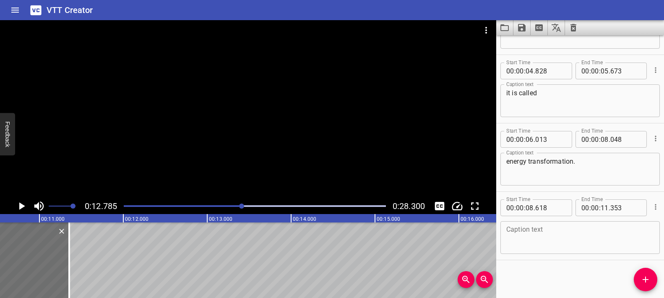
scroll to position [0, 879]
click at [541, 231] on textarea at bounding box center [580, 238] width 148 height 24
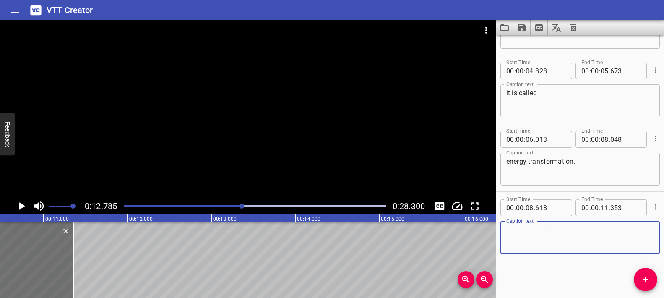
paste textarea "The objects all use electrical energy."
type textarea "The objects all use electrical energy."
click at [174, 154] on div at bounding box center [248, 109] width 496 height 178
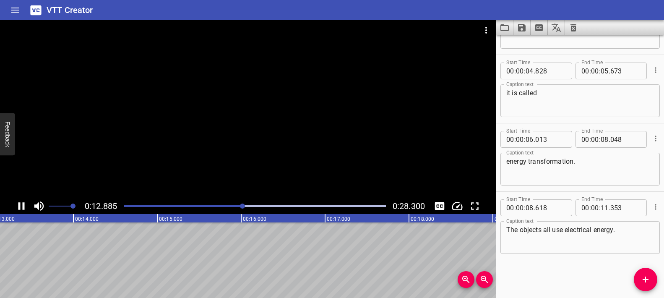
click at [174, 154] on video at bounding box center [248, 109] width 496 height 178
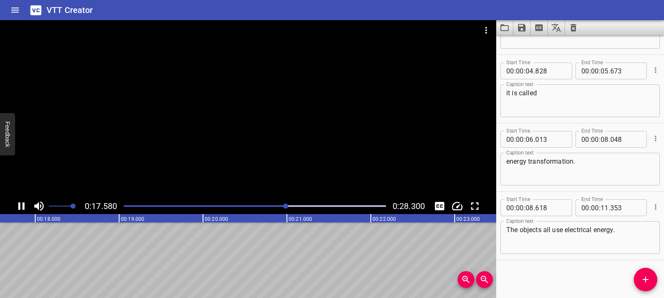
click at [232, 209] on div at bounding box center [255, 206] width 272 height 12
click at [215, 205] on div "Play progress" at bounding box center [110, 206] width 262 height 2
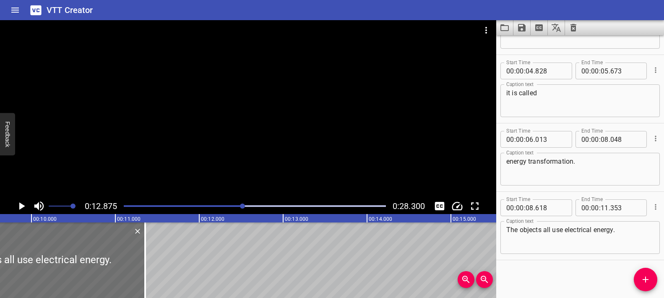
scroll to position [0, 824]
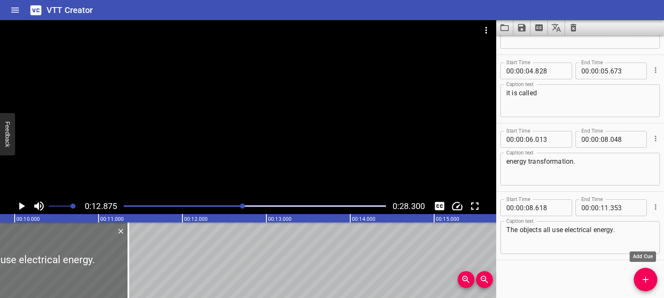
click at [647, 277] on icon "Add Cue" at bounding box center [646, 279] width 10 height 10
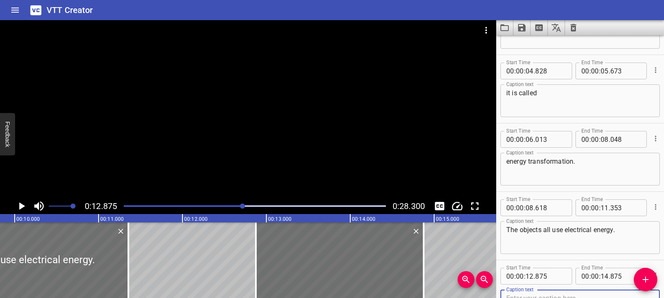
scroll to position [123, 0]
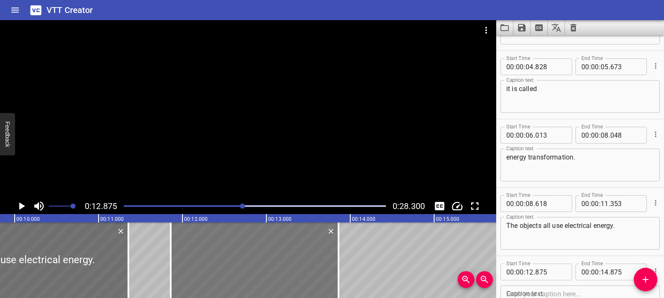
drag, startPoint x: 325, startPoint y: 251, endPoint x: 246, endPoint y: 252, distance: 78.9
click at [246, 252] on div at bounding box center [255, 260] width 168 height 76
type input "11"
type input "860"
type input "13"
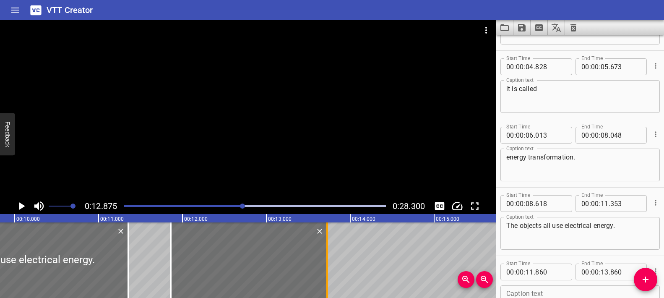
drag, startPoint x: 339, startPoint y: 254, endPoint x: 328, endPoint y: 256, distance: 11.5
click at [328, 256] on div at bounding box center [327, 260] width 2 height 76
type input "725"
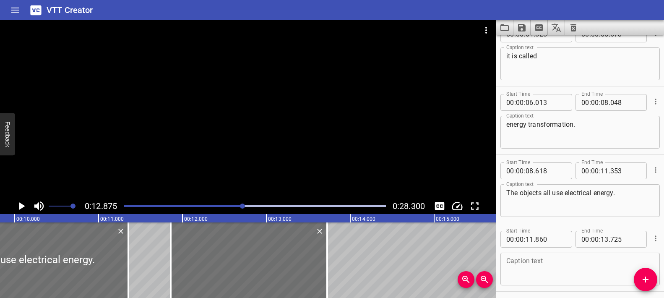
scroll to position [187, 0]
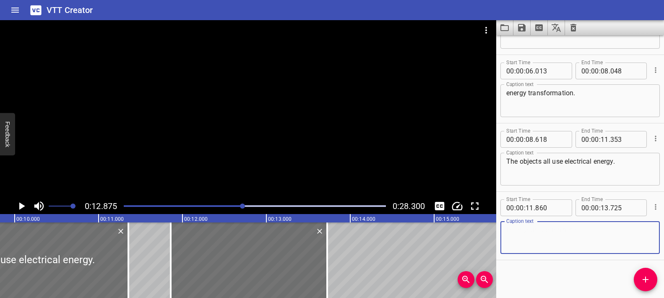
click at [536, 230] on textarea at bounding box center [580, 238] width 148 height 24
paste textarea "Then the energy changes."
type textarea "Then the energy changes."
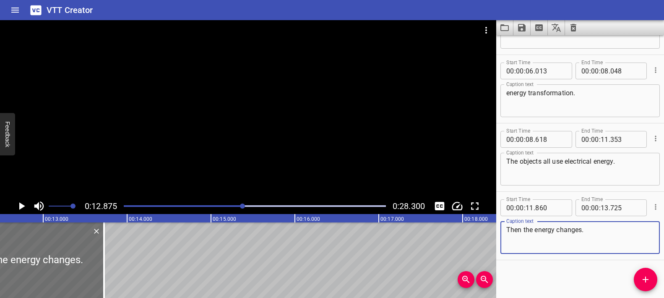
scroll to position [0, 1052]
click at [646, 277] on icon "Add Cue" at bounding box center [646, 279] width 6 height 6
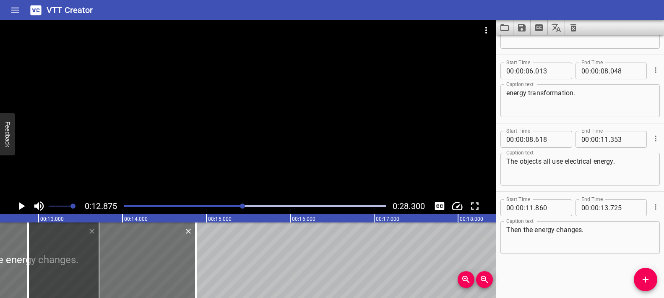
scroll to position [191, 0]
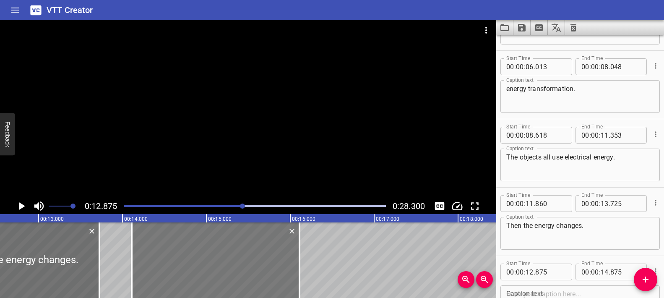
drag, startPoint x: 167, startPoint y: 258, endPoint x: 270, endPoint y: 257, distance: 103.6
click at [270, 257] on div at bounding box center [216, 260] width 168 height 76
type input "14"
type input "110"
type input "16"
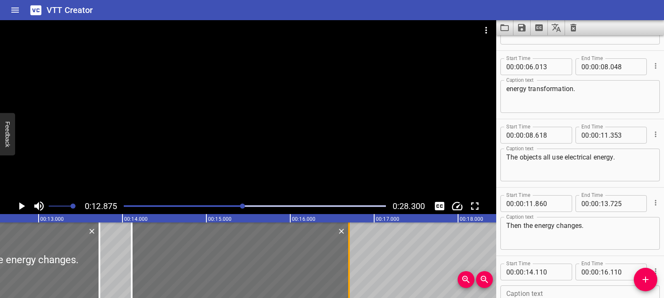
drag, startPoint x: 302, startPoint y: 249, endPoint x: 351, endPoint y: 254, distance: 49.3
click at [352, 254] on div at bounding box center [349, 260] width 8 height 76
type input "700"
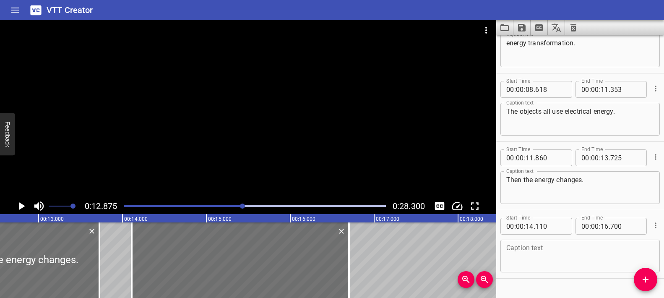
scroll to position [256, 0]
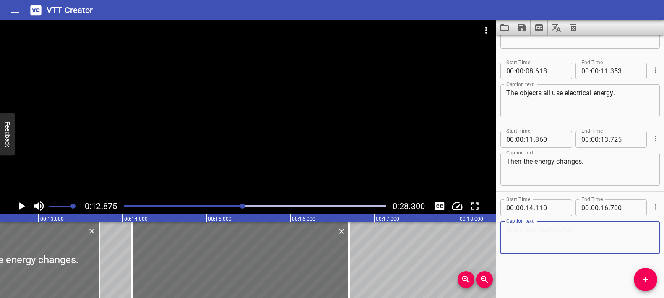
click at [534, 227] on textarea at bounding box center [580, 238] width 148 height 24
paste textarea "Flashlights give off light energy."
type textarea "Flashlights give off light energy."
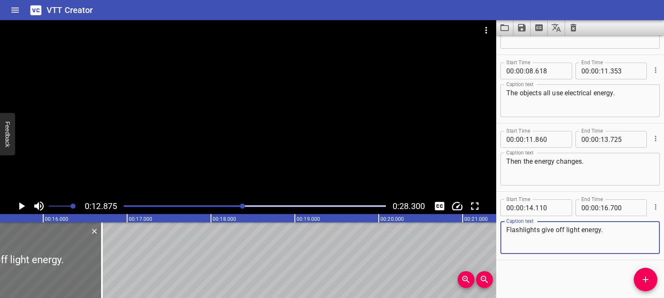
scroll to position [0, 1295]
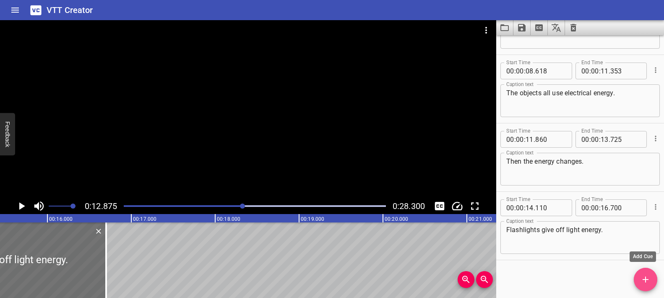
click at [649, 278] on icon "Add Cue" at bounding box center [646, 279] width 10 height 10
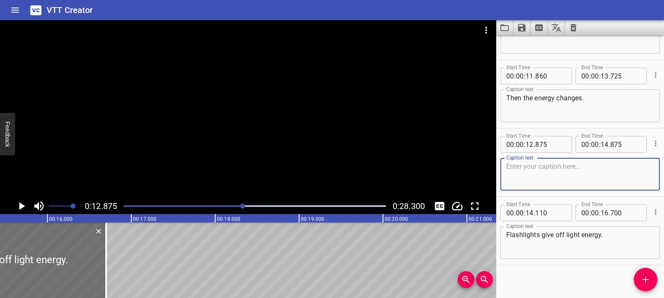
scroll to position [324, 0]
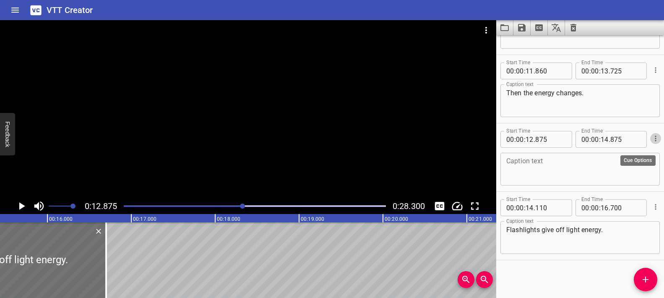
click at [652, 139] on icon "Cue Options" at bounding box center [656, 138] width 8 height 8
click at [623, 151] on li "Delete Cue" at bounding box center [620, 153] width 73 height 15
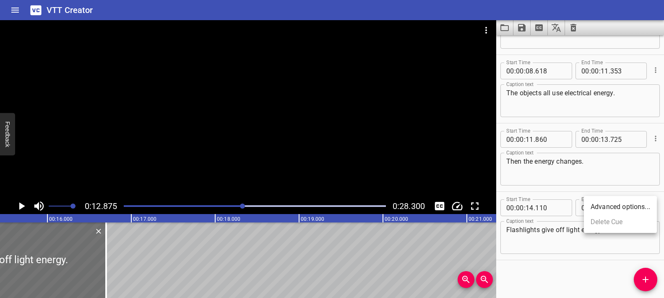
scroll to position [256, 0]
click at [609, 227] on textarea "Flashlights give off light energy." at bounding box center [580, 238] width 148 height 24
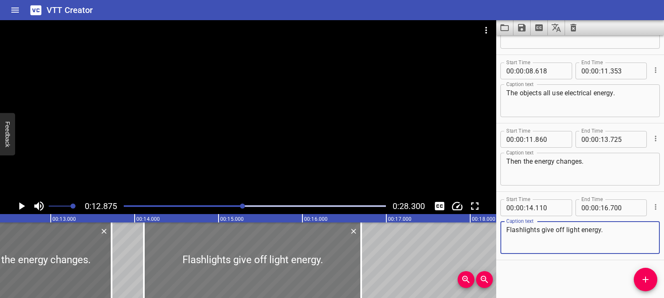
click at [225, 264] on div at bounding box center [252, 260] width 217 height 76
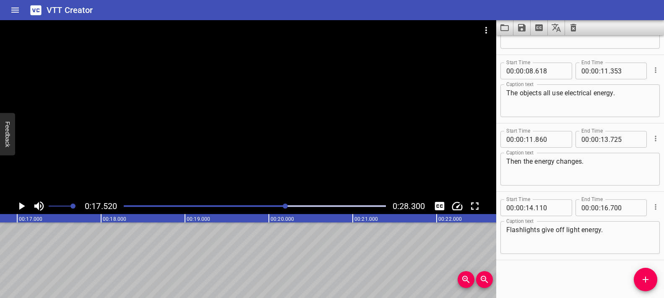
scroll to position [0, 1290]
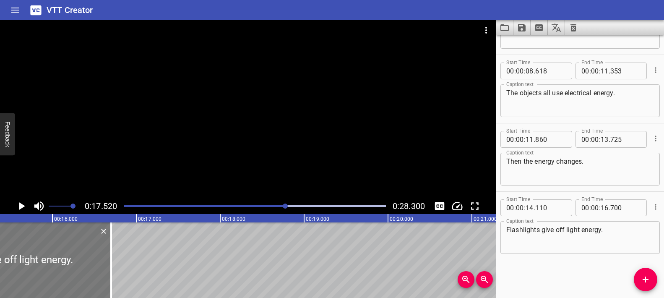
click at [78, 269] on div at bounding box center [2, 260] width 217 height 76
type input "105"
type input "695"
click at [81, 268] on div at bounding box center [2, 260] width 217 height 76
type input "115"
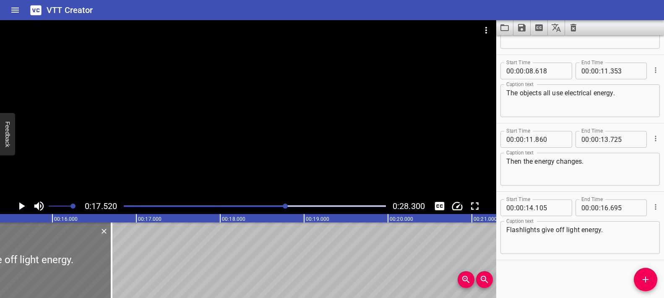
type input "705"
click at [621, 233] on textarea "Flashlights give off light energy." at bounding box center [580, 238] width 148 height 24
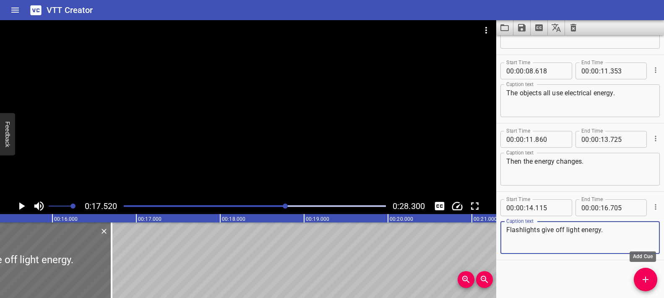
click at [646, 275] on icon "Add Cue" at bounding box center [646, 279] width 10 height 10
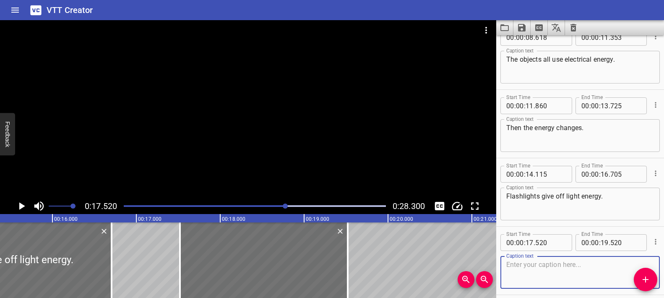
scroll to position [324, 0]
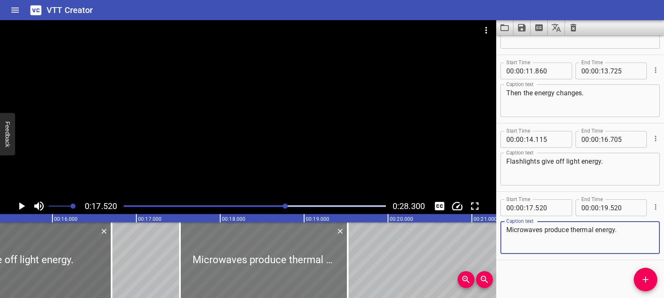
type textarea "Microwaves produce thermal energy."
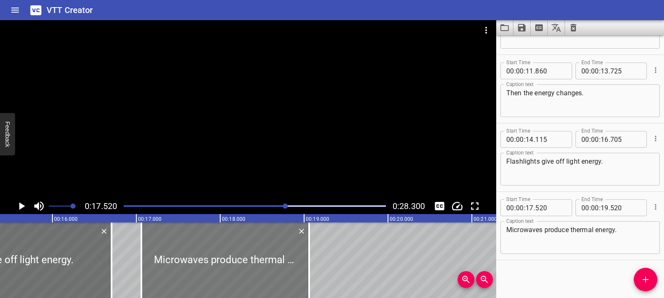
drag, startPoint x: 207, startPoint y: 255, endPoint x: 169, endPoint y: 252, distance: 38.7
click at [169, 252] on div at bounding box center [225, 260] width 168 height 76
type input "060"
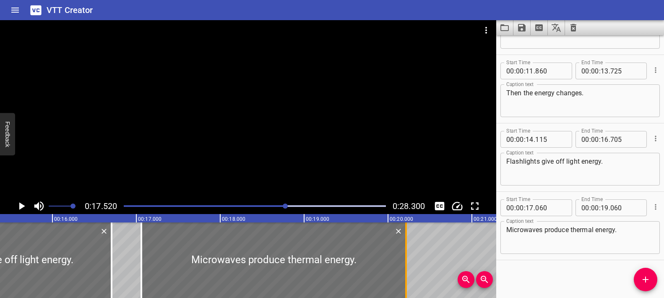
drag, startPoint x: 309, startPoint y: 252, endPoint x: 406, endPoint y: 255, distance: 97.0
click at [406, 255] on div at bounding box center [406, 260] width 2 height 76
type input "20"
type input "215"
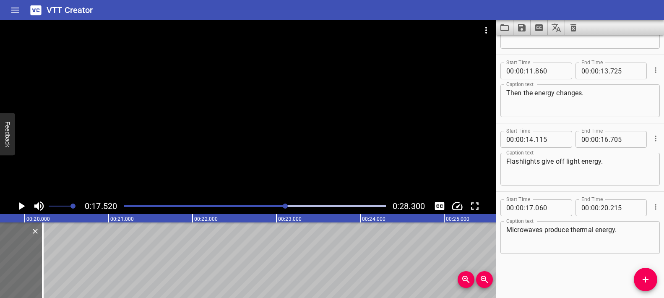
scroll to position [0, 1658]
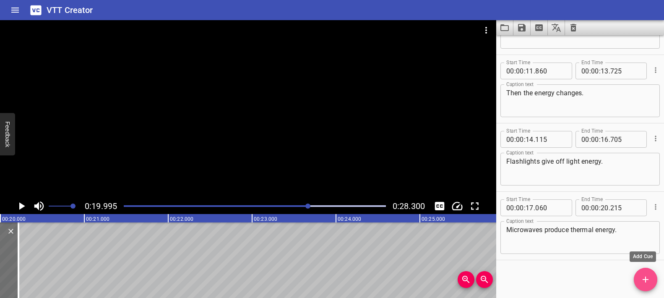
click at [642, 276] on icon "Add Cue" at bounding box center [646, 279] width 10 height 10
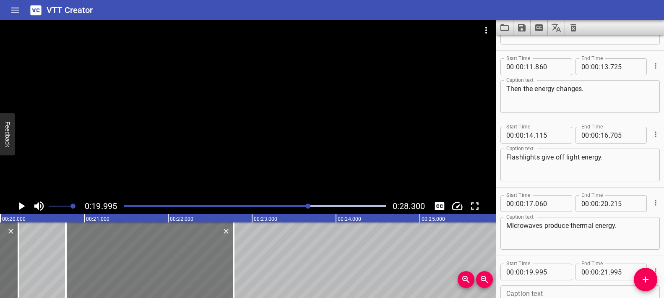
drag, startPoint x: 107, startPoint y: 265, endPoint x: 172, endPoint y: 267, distance: 65.9
click at [172, 267] on div at bounding box center [150, 260] width 168 height 76
type input "20"
type input "780"
type input "22"
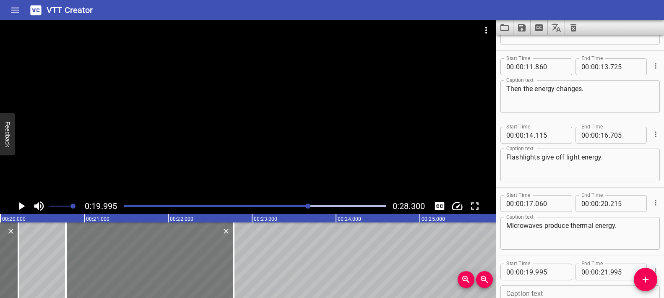
type input "780"
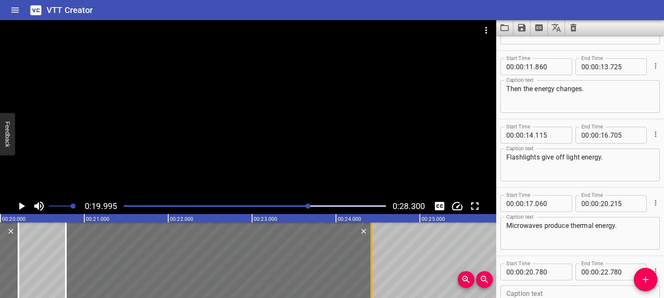
drag, startPoint x: 234, startPoint y: 255, endPoint x: 371, endPoint y: 261, distance: 137.7
click at [371, 261] on div at bounding box center [371, 260] width 2 height 76
type input "24"
type input "420"
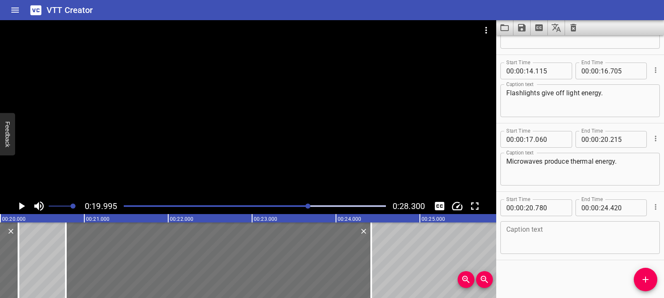
click at [553, 227] on textarea at bounding box center [580, 238] width 148 height 24
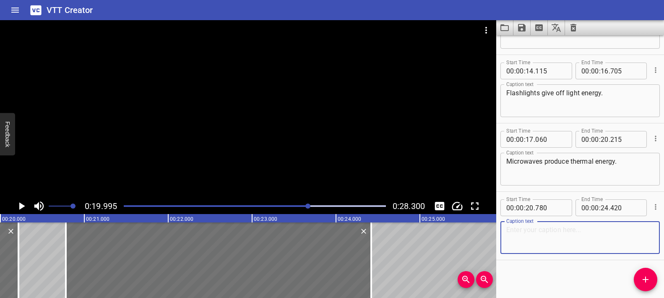
paste textarea "The fan creates movement or energy of motion."
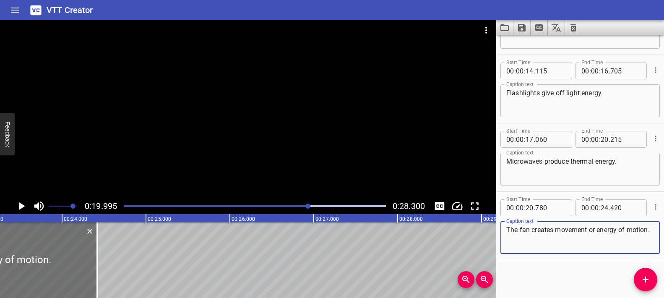
scroll to position [0, 1948]
type textarea "The fan creates movement or energy of motion."
click at [358, 271] on div "When the energy changes from one form of energy to another it is called energy …" at bounding box center [569, 260] width 5035 height 76
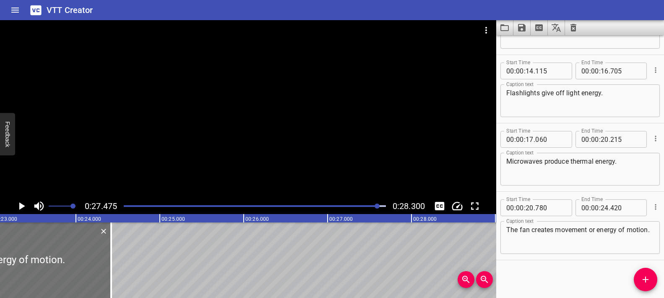
scroll to position [0, 1844]
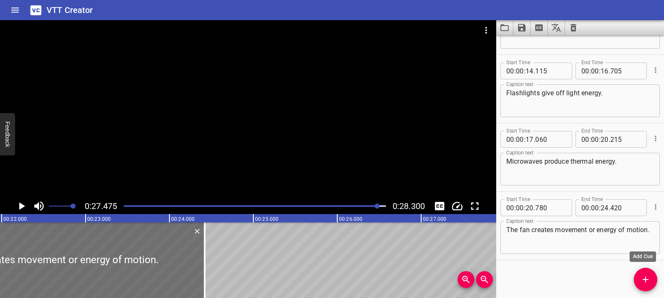
click at [647, 278] on icon "Add Cue" at bounding box center [646, 279] width 10 height 10
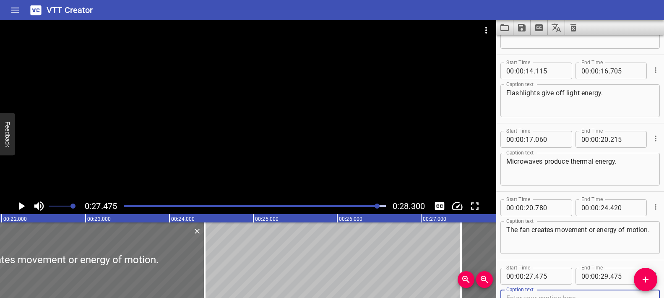
scroll to position [396, 0]
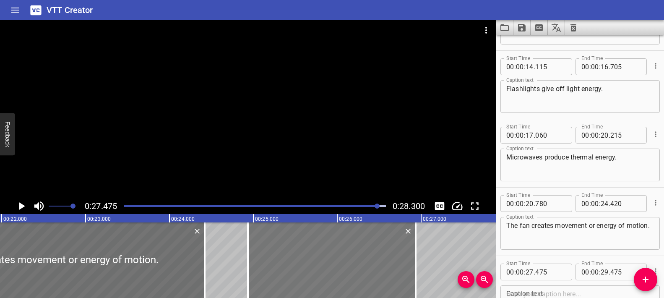
drag, startPoint x: 480, startPoint y: 249, endPoint x: 266, endPoint y: 248, distance: 213.6
click at [266, 249] on div at bounding box center [332, 260] width 168 height 76
type input "24"
type input "930"
type input "26"
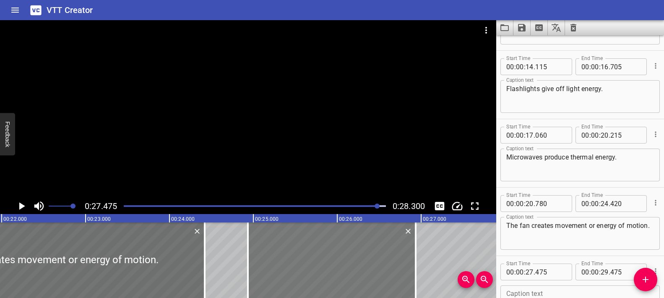
type input "930"
drag, startPoint x: 415, startPoint y: 248, endPoint x: 429, endPoint y: 250, distance: 13.9
click at [429, 250] on div at bounding box center [429, 260] width 2 height 76
type input "27"
type input "095"
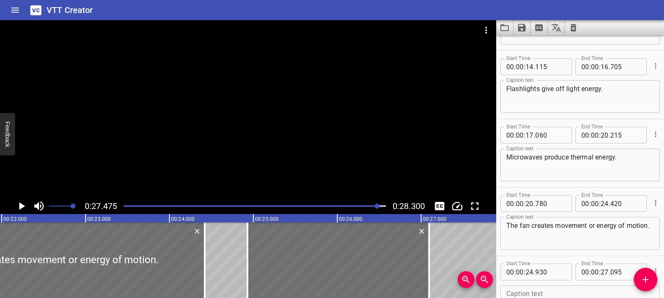
scroll to position [461, 0]
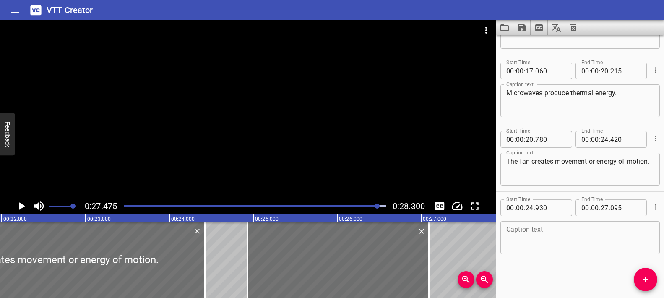
click at [550, 232] on textarea at bounding box center [580, 238] width 148 height 24
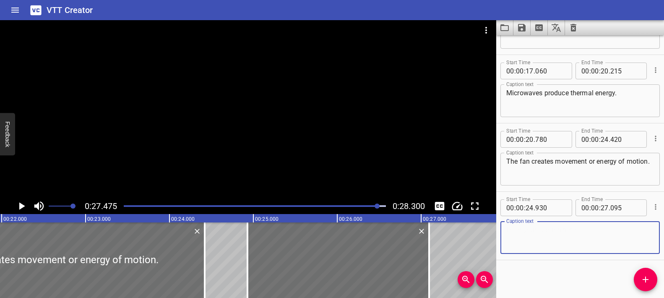
paste textarea "The radio makes a sound."
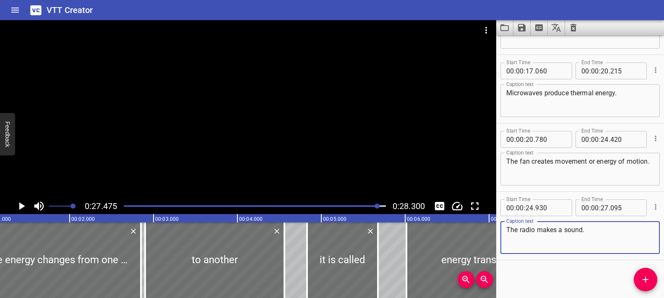
scroll to position [0, 0]
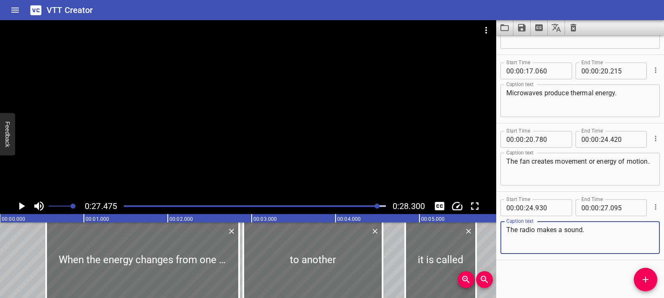
type textarea "The radio makes a sound."
click at [126, 206] on div "Play progress" at bounding box center [247, 206] width 262 height 2
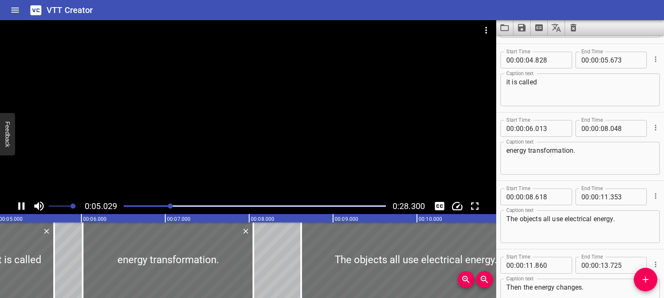
scroll to position [137, 0]
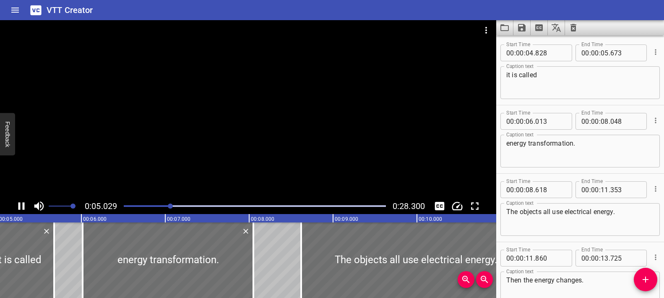
click at [231, 156] on div at bounding box center [248, 109] width 496 height 178
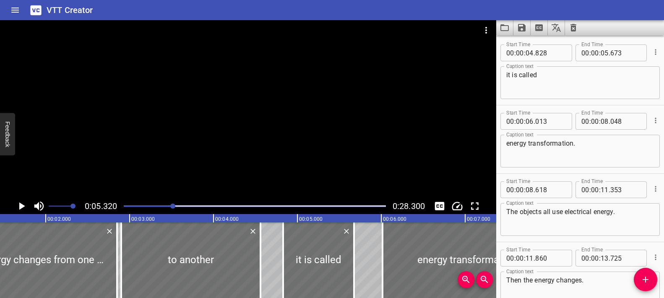
scroll to position [0, 126]
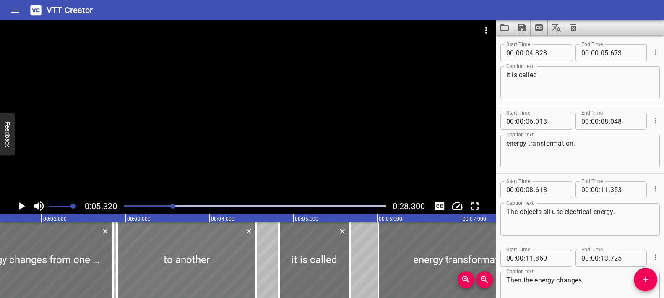
click at [151, 254] on div at bounding box center [186, 260] width 139 height 76
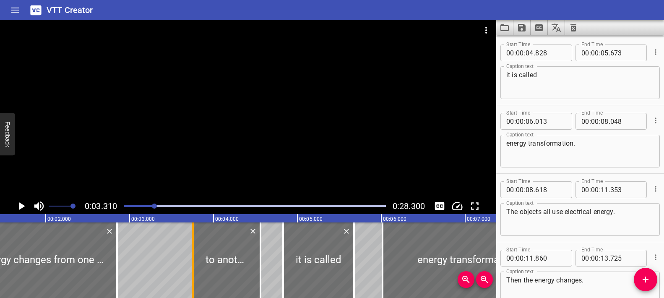
drag, startPoint x: 121, startPoint y: 260, endPoint x: 191, endPoint y: 262, distance: 70.1
click at [193, 262] on div at bounding box center [193, 260] width 2 height 76
type input "03"
type input "758"
click at [110, 259] on div at bounding box center [20, 260] width 193 height 76
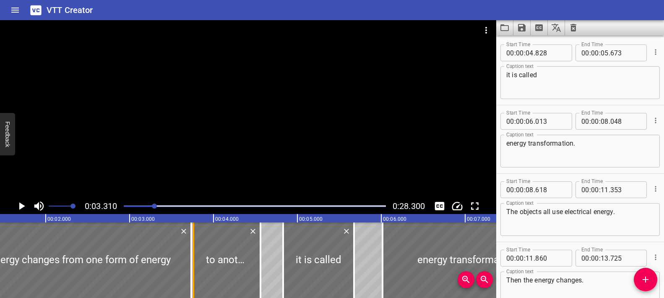
drag, startPoint x: 117, startPoint y: 258, endPoint x: 191, endPoint y: 259, distance: 74.3
type input "03"
type input "735"
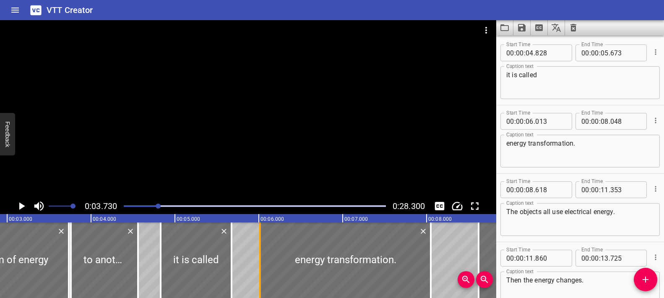
scroll to position [0, 313]
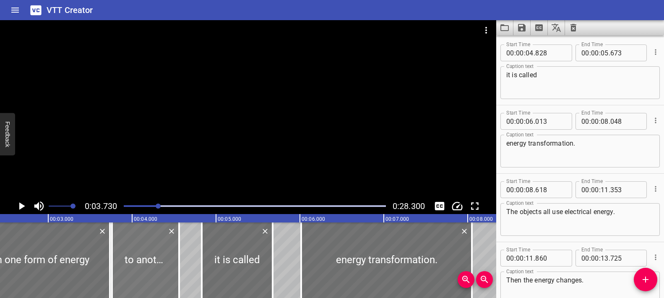
click at [131, 267] on div at bounding box center [145, 260] width 67 height 76
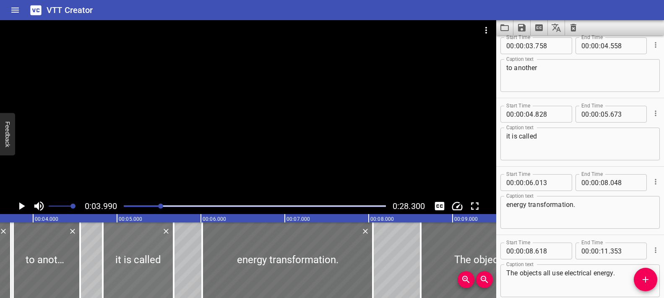
scroll to position [0, 333]
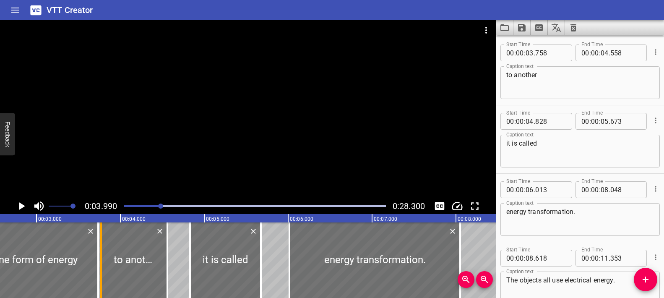
click at [101, 260] on div at bounding box center [101, 260] width 2 height 76
type input "768"
drag, startPoint x: 152, startPoint y: 205, endPoint x: 112, endPoint y: 209, distance: 39.7
click at [112, 209] on div "0:03.990 0:28.300" at bounding box center [248, 206] width 496 height 16
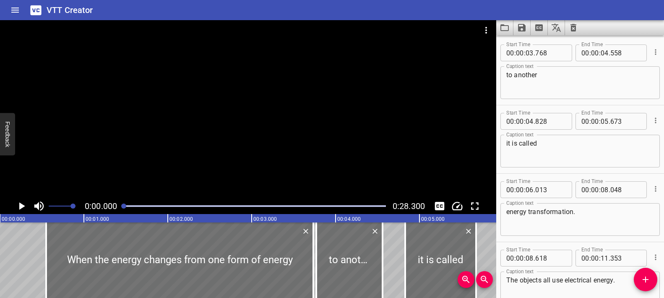
drag, startPoint x: 161, startPoint y: 206, endPoint x: 117, endPoint y: 208, distance: 43.3
click at [117, 208] on div "0:00.000 0:28.300" at bounding box center [248, 206] width 496 height 16
click at [188, 172] on div at bounding box center [248, 109] width 496 height 178
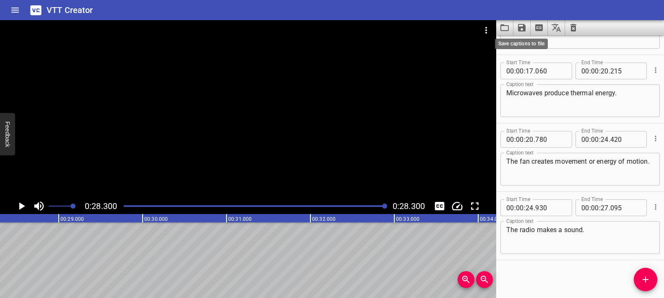
click at [522, 27] on icon "Save captions to file" at bounding box center [522, 28] width 8 height 8
click at [530, 44] on li "Save to VTT file" at bounding box center [545, 46] width 62 height 15
click at [523, 27] on icon "Save captions to file" at bounding box center [522, 28] width 8 height 8
click at [528, 44] on li "Save to VTT file" at bounding box center [545, 46] width 62 height 15
click at [598, 230] on textarea "The radio makes a sound." at bounding box center [580, 238] width 148 height 24
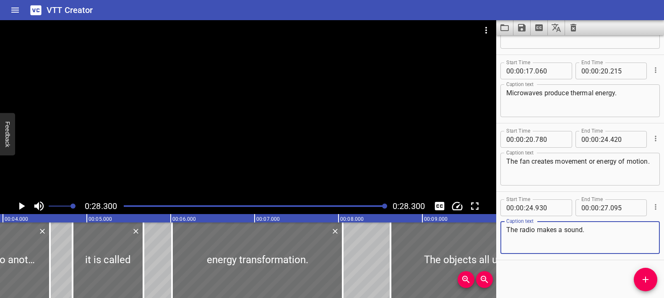
scroll to position [0, 0]
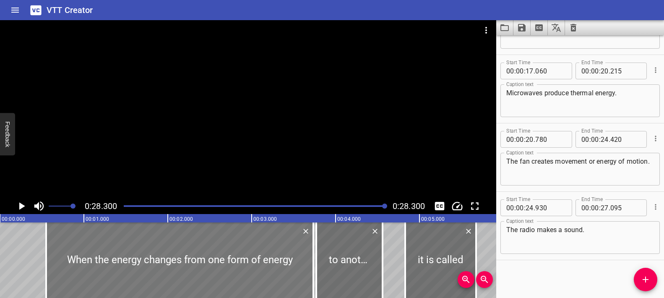
click at [203, 259] on div at bounding box center [179, 260] width 267 height 76
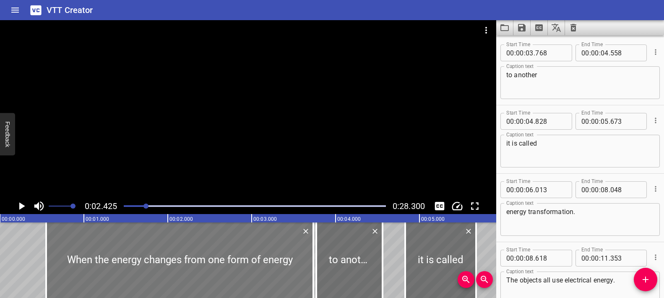
click at [162, 253] on div at bounding box center [179, 260] width 267 height 76
click at [538, 87] on textarea "When the energy changes from one form of energy" at bounding box center [580, 83] width 148 height 24
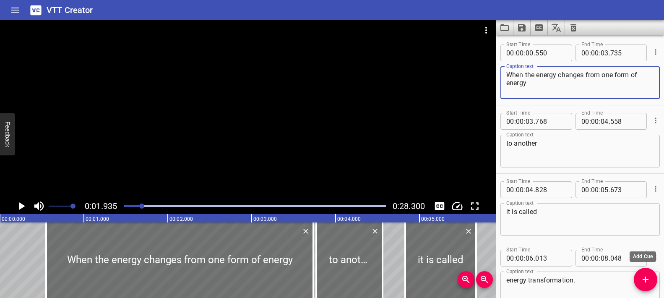
click at [645, 275] on icon "Add Cue" at bounding box center [646, 279] width 10 height 10
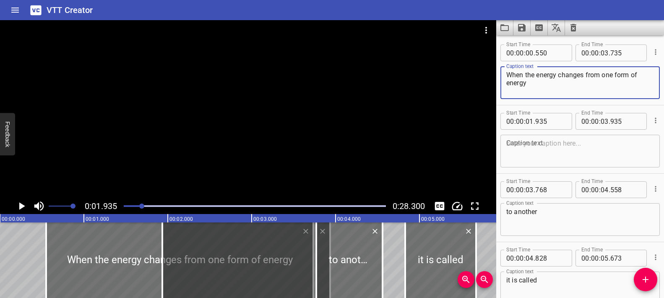
drag, startPoint x: 532, startPoint y: 84, endPoint x: 587, endPoint y: 77, distance: 55.5
click at [587, 77] on textarea "When the energy changes from one form of energy" at bounding box center [580, 83] width 148 height 24
click at [567, 88] on textarea "When the energy changes" at bounding box center [580, 83] width 148 height 24
type textarea "When the energy changes"
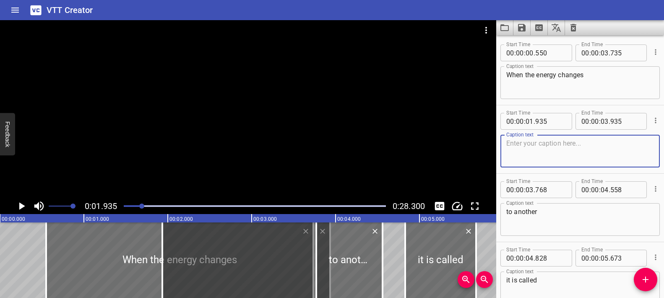
click at [556, 145] on textarea at bounding box center [580, 151] width 148 height 24
paste textarea "from one form of energy"
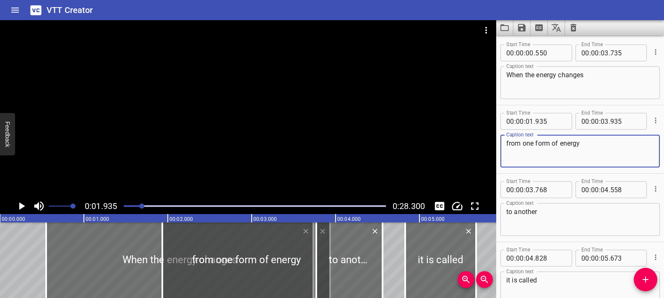
type textarea "from one form of energy"
click at [183, 263] on div at bounding box center [246, 260] width 168 height 76
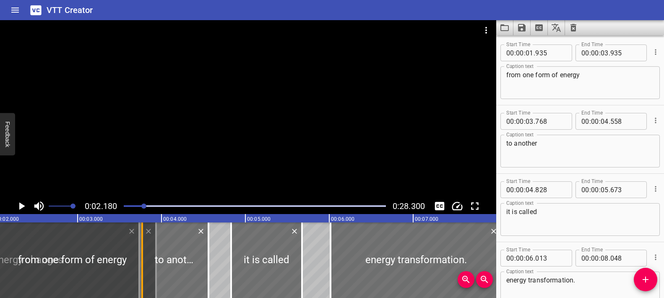
scroll to position [0, 183]
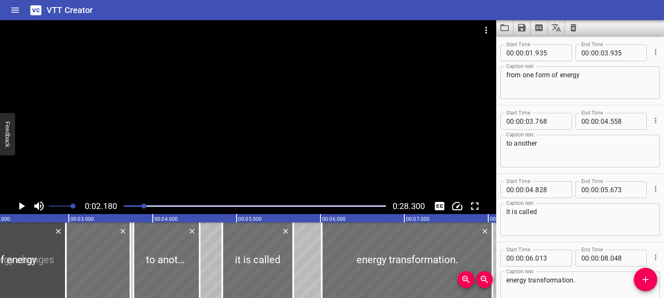
drag, startPoint x: 128, startPoint y: 263, endPoint x: 47, endPoint y: 264, distance: 81.4
type input "00"
type input "965"
type input "02"
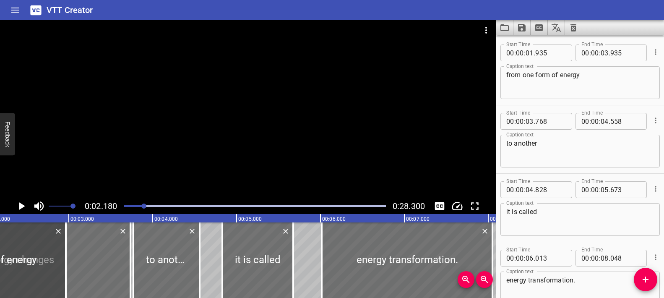
type input "965"
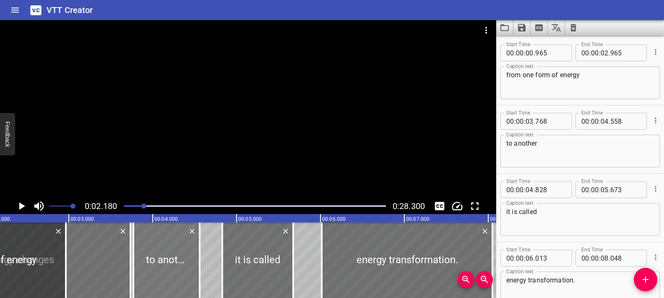
click at [147, 254] on div at bounding box center [166, 260] width 66 height 76
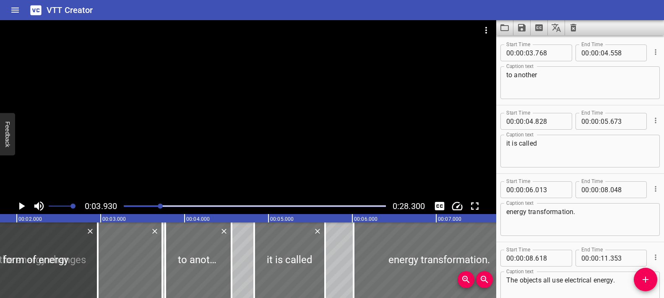
scroll to position [0, 0]
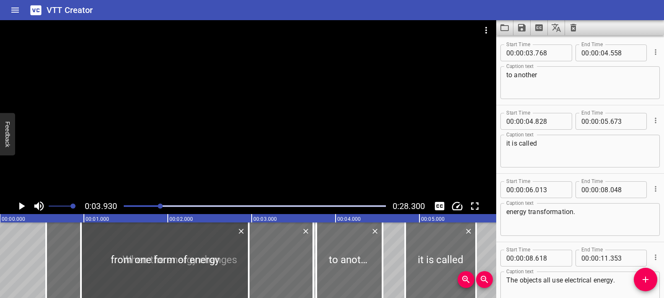
click at [104, 265] on div at bounding box center [165, 260] width 168 height 76
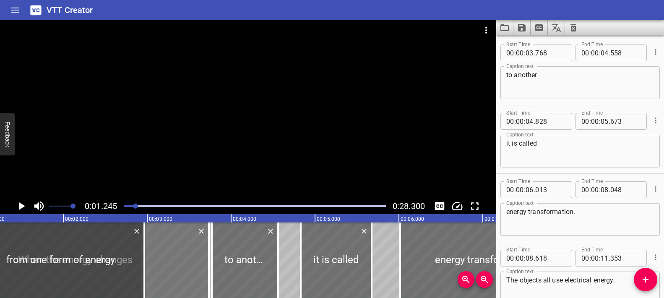
click at [171, 257] on div at bounding box center [75, 260] width 267 height 76
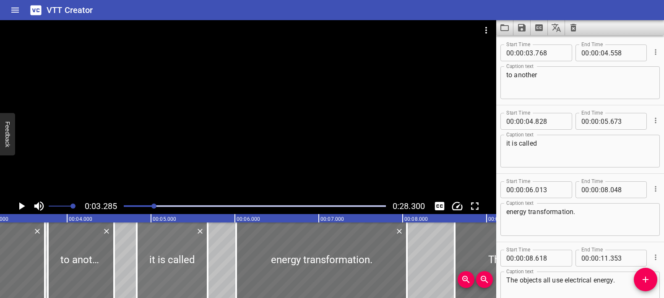
scroll to position [0, 276]
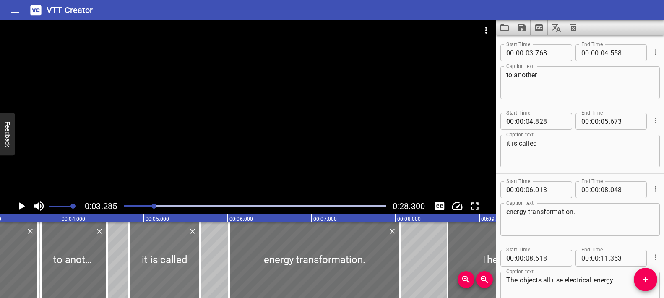
click at [147, 260] on div at bounding box center [164, 260] width 71 height 76
type input "823"
type input "668"
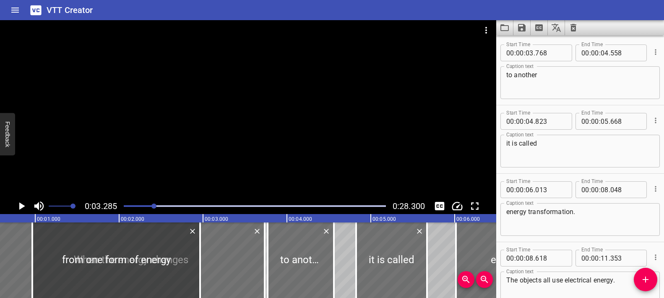
scroll to position [0, 0]
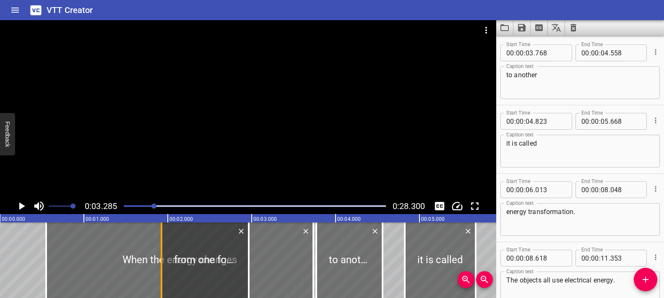
drag, startPoint x: 81, startPoint y: 254, endPoint x: 161, endPoint y: 269, distance: 81.9
click at [161, 269] on div at bounding box center [162, 260] width 2 height 76
type input "01"
type input "925"
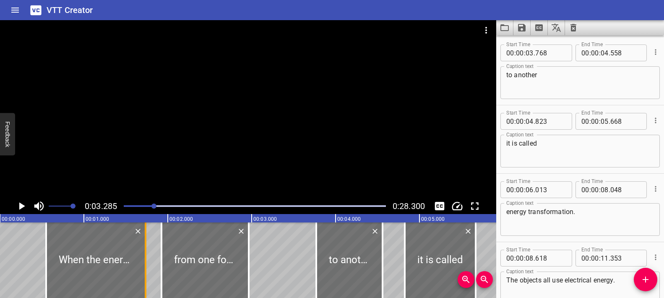
drag, startPoint x: 310, startPoint y: 246, endPoint x: 142, endPoint y: 267, distance: 168.8
click at [142, 267] on div at bounding box center [145, 260] width 8 height 76
type input "01"
type input "740"
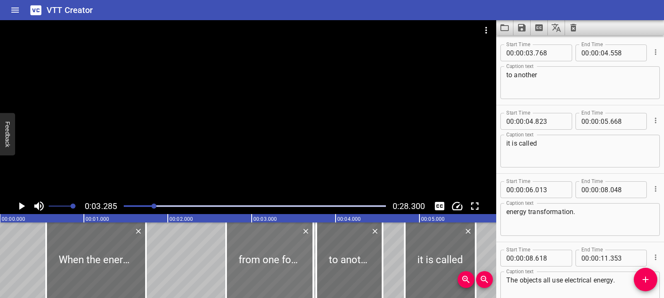
drag, startPoint x: 191, startPoint y: 258, endPoint x: 256, endPoint y: 255, distance: 64.3
click at [256, 255] on div at bounding box center [269, 260] width 87 height 76
type input "02"
type input "690"
type input "03"
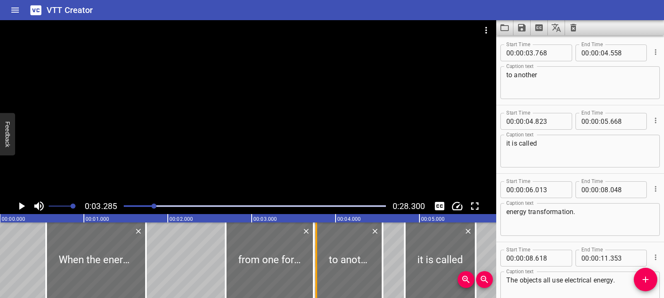
type input "740"
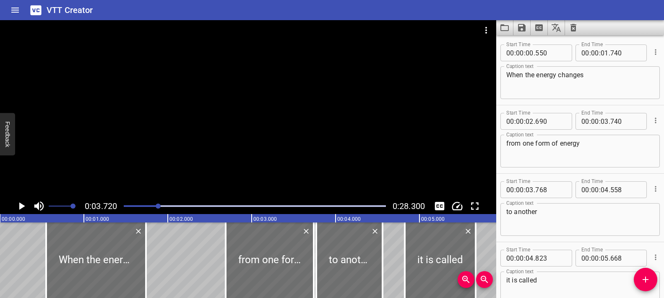
click at [592, 144] on textarea "from one form of energy" at bounding box center [580, 151] width 148 height 24
drag, startPoint x: 147, startPoint y: 240, endPoint x: 138, endPoint y: 240, distance: 9.7
click at [138, 240] on div at bounding box center [136, 260] width 8 height 76
click at [141, 205] on div "Play progress" at bounding box center [27, 206] width 262 height 2
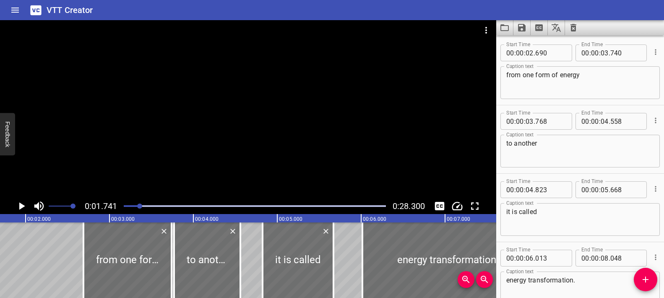
scroll to position [0, 146]
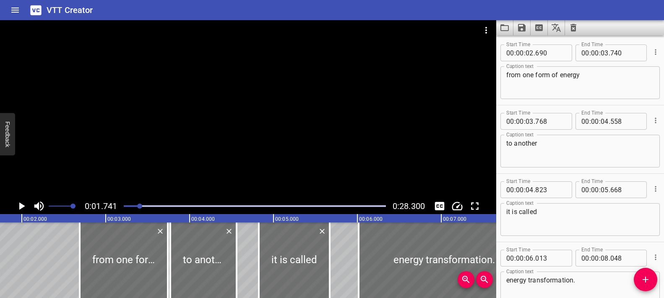
click at [22, 205] on icon "Play/Pause" at bounding box center [22, 206] width 6 height 8
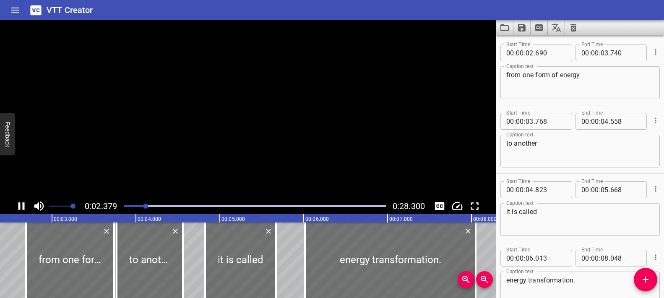
click at [22, 205] on icon "Play/Pause" at bounding box center [21, 206] width 13 height 13
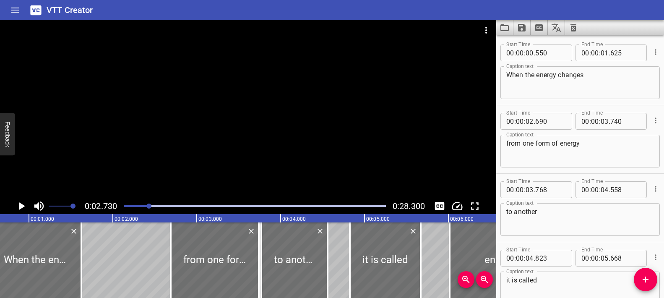
scroll to position [0, 0]
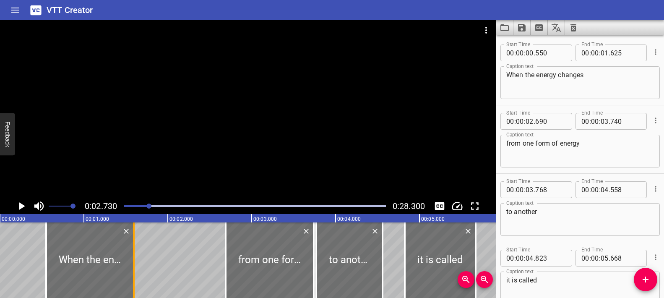
click at [132, 258] on div at bounding box center [134, 260] width 8 height 76
type input "595"
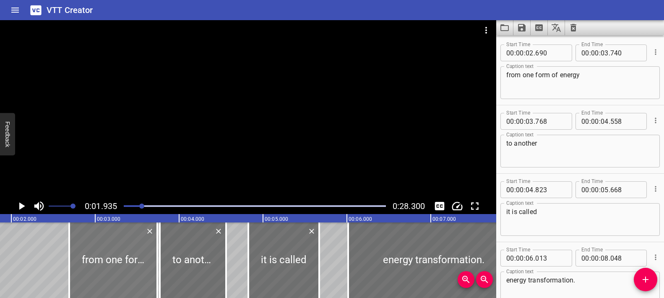
scroll to position [0, 162]
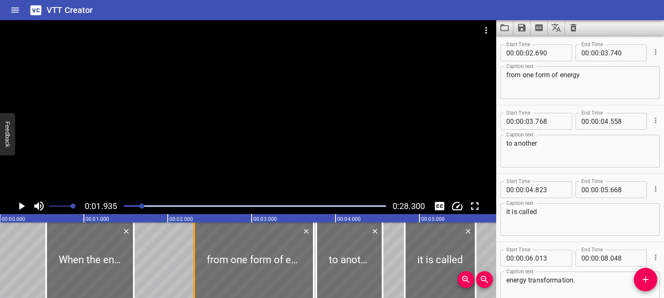
drag, startPoint x: 226, startPoint y: 258, endPoint x: 194, endPoint y: 260, distance: 31.5
click at [194, 260] on div at bounding box center [194, 260] width 2 height 76
type input "315"
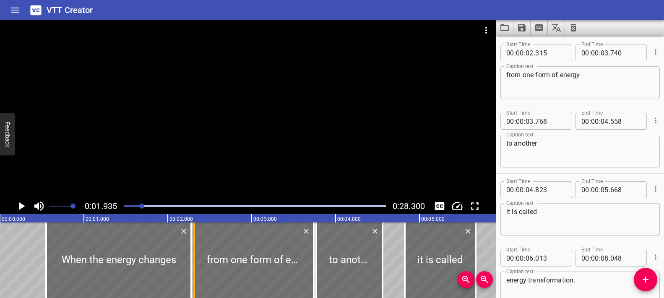
drag, startPoint x: 133, startPoint y: 255, endPoint x: 190, endPoint y: 262, distance: 57.9
type input "02"
type input "280"
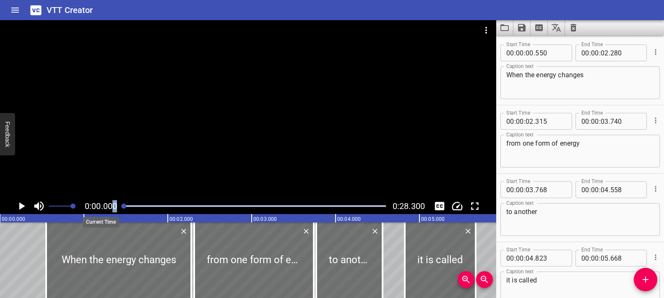
drag, startPoint x: 143, startPoint y: 207, endPoint x: 113, endPoint y: 208, distance: 29.8
click at [113, 208] on div "0:00.000 0:28.300" at bounding box center [248, 206] width 496 height 16
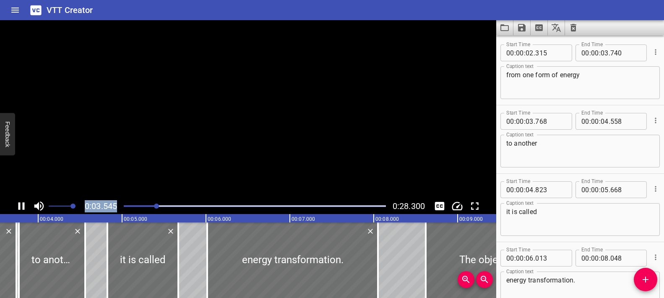
scroll to position [0, 320]
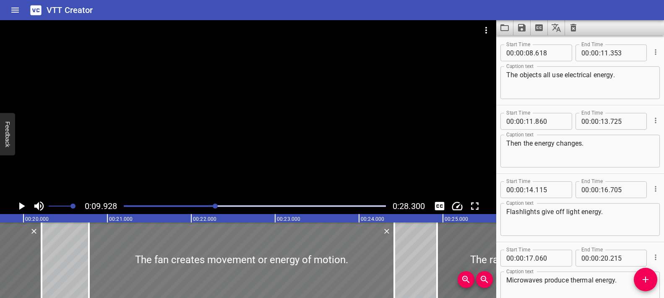
click at [242, 258] on div at bounding box center [241, 260] width 305 height 76
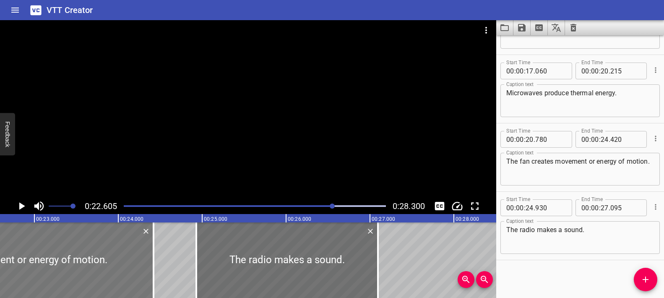
scroll to position [0, 1897]
click at [557, 169] on textarea "The fan creates movement or energy of motion." at bounding box center [580, 169] width 148 height 24
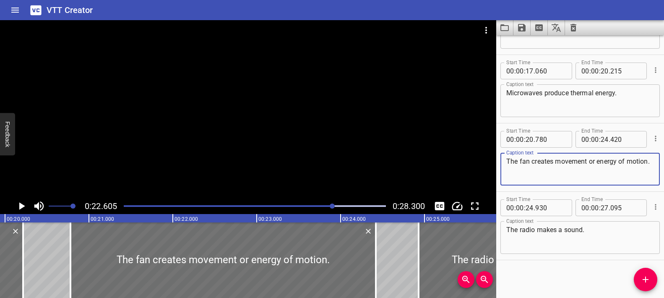
scroll to position [0, 1669]
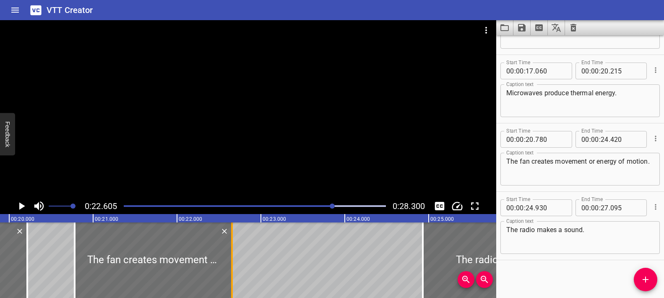
drag, startPoint x: 372, startPoint y: 248, endPoint x: 234, endPoint y: 264, distance: 139.0
click at [234, 264] on div at bounding box center [232, 260] width 8 height 76
type input "22"
type input "655"
click at [647, 275] on icon "Add Cue" at bounding box center [646, 279] width 10 height 10
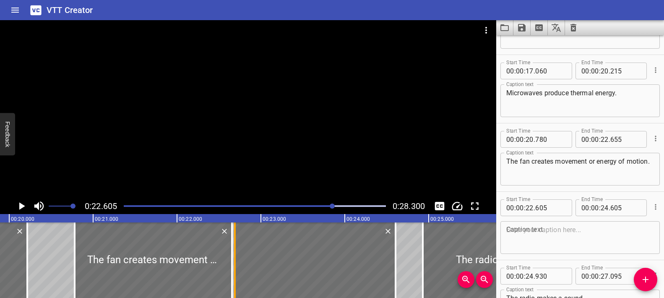
drag, startPoint x: 226, startPoint y: 256, endPoint x: 233, endPoint y: 258, distance: 7.4
click at [233, 258] on div at bounding box center [235, 260] width 8 height 76
type input "690"
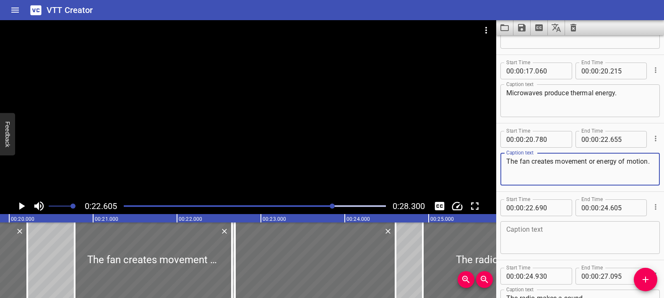
drag, startPoint x: 541, startPoint y: 171, endPoint x: 591, endPoint y: 162, distance: 50.4
click at [591, 162] on textarea "The fan creates movement or energy of motion." at bounding box center [580, 169] width 148 height 24
type textarea "The fan creates movement"
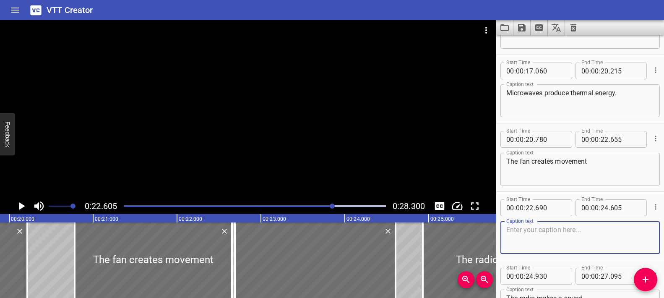
click at [527, 230] on textarea at bounding box center [580, 238] width 148 height 24
paste textarea "or energy of motion."
type textarea "or energy of motion."
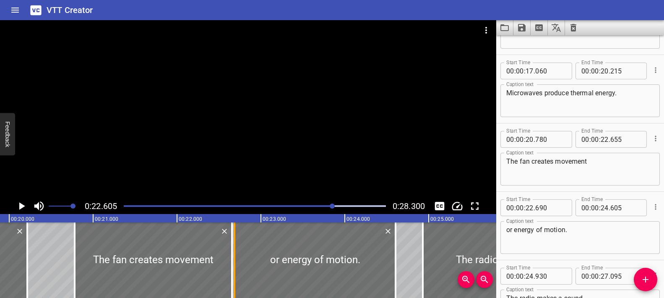
click at [236, 253] on div at bounding box center [234, 260] width 8 height 76
type input "685"
drag, startPoint x: 313, startPoint y: 206, endPoint x: 308, endPoint y: 206, distance: 4.6
click at [308, 206] on div "Play progress" at bounding box center [202, 206] width 262 height 2
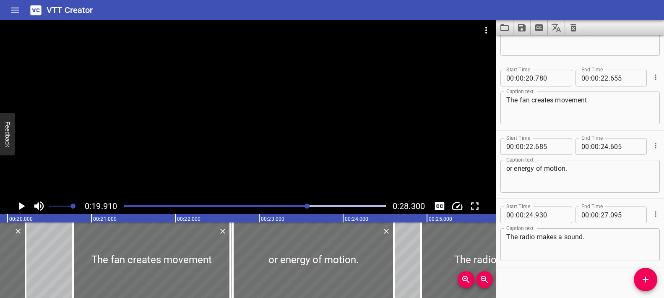
scroll to position [597, 0]
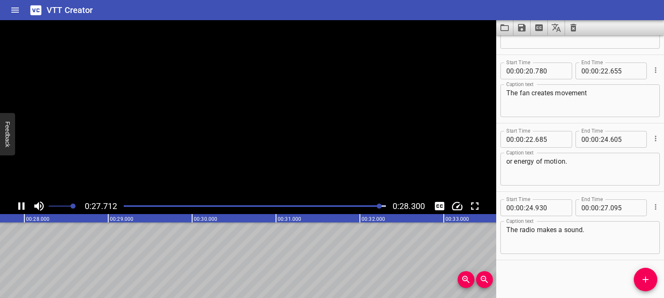
click at [290, 158] on video at bounding box center [248, 109] width 496 height 178
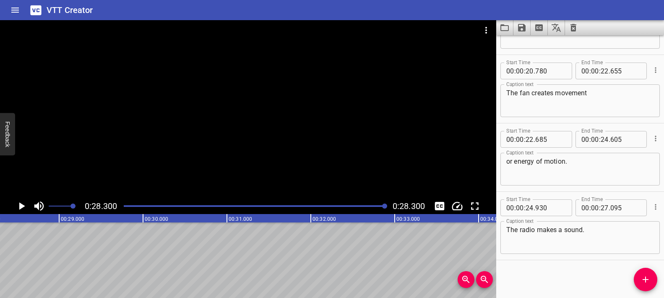
scroll to position [0, 2375]
click at [524, 27] on icon "Save captions to file" at bounding box center [522, 28] width 8 height 8
click at [544, 46] on li "Save to VTT file" at bounding box center [545, 46] width 62 height 15
